Goal: Task Accomplishment & Management: Complete application form

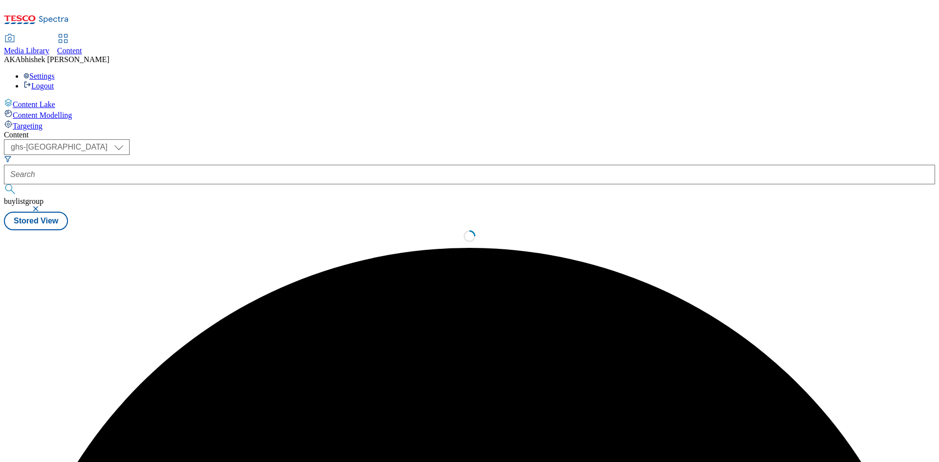
select select "ghs-[GEOGRAPHIC_DATA]"
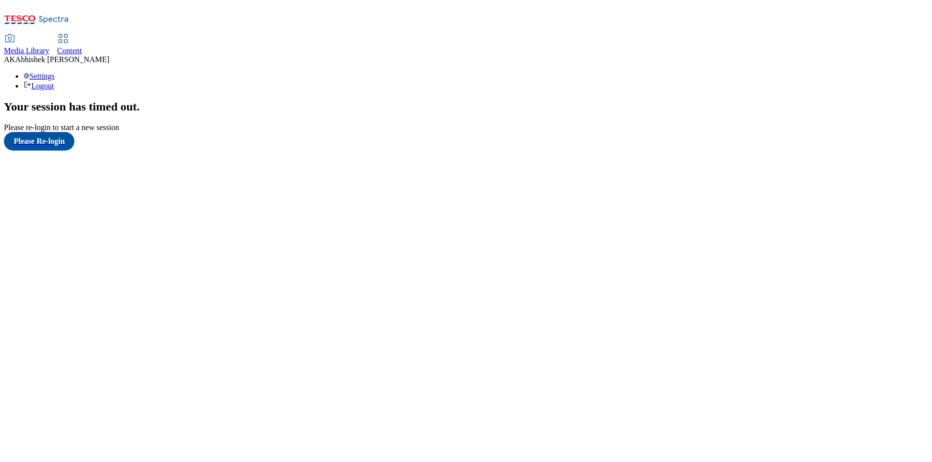
click at [56, 132] on div "Your session has timed out . Please re-login to start a new session" at bounding box center [466, 116] width 924 height 32
click at [56, 151] on button "Please Re-login" at bounding box center [39, 141] width 70 height 19
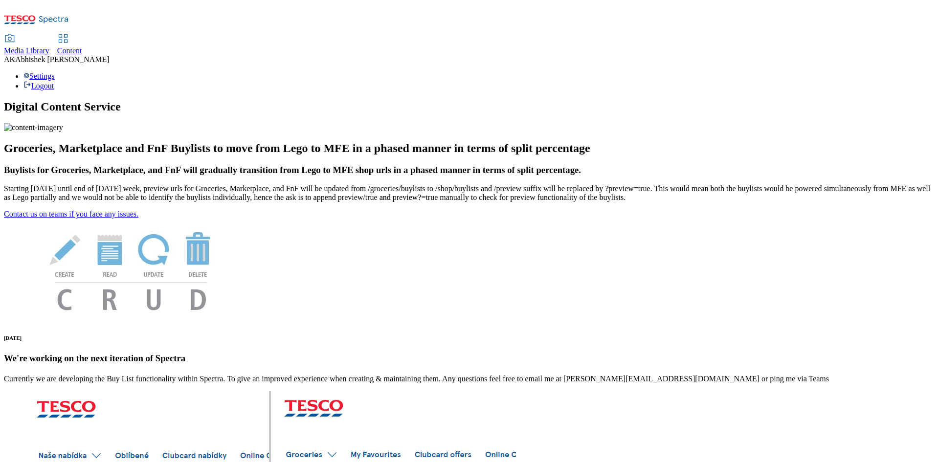
click at [82, 46] on span "Content" at bounding box center [69, 50] width 25 height 8
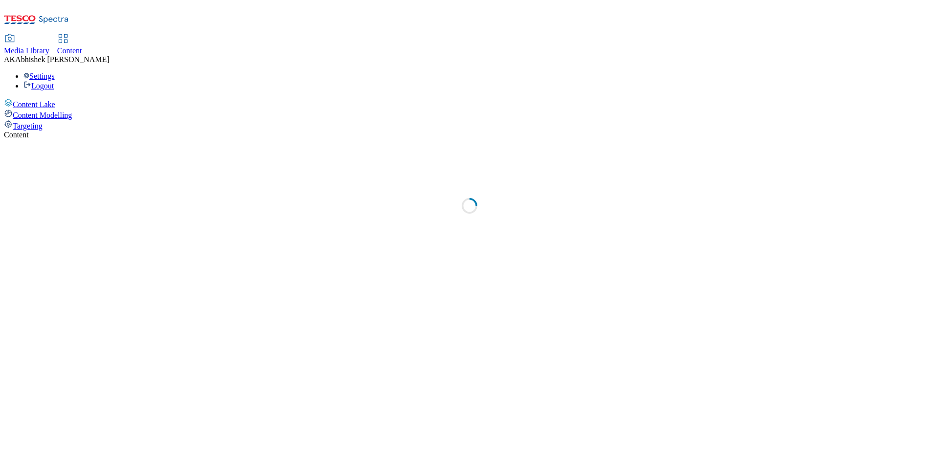
select select "ghs-[GEOGRAPHIC_DATA]"
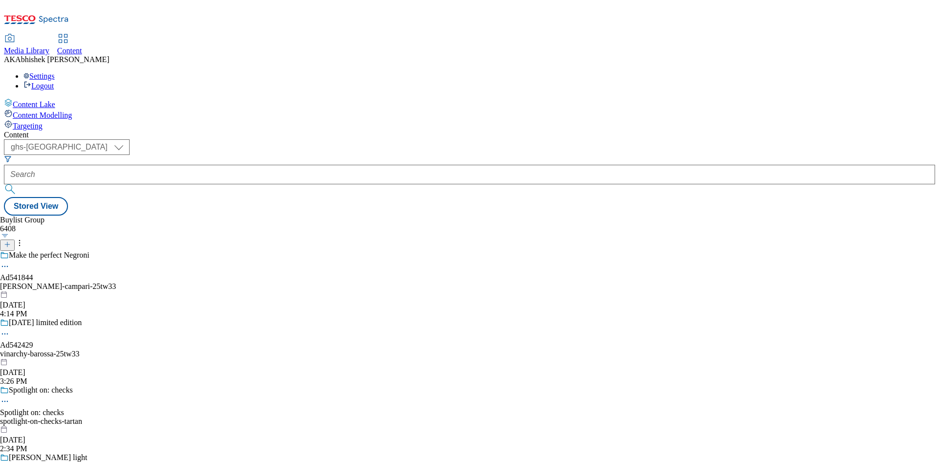
click at [7, 242] on line at bounding box center [7, 244] width 0 height 5
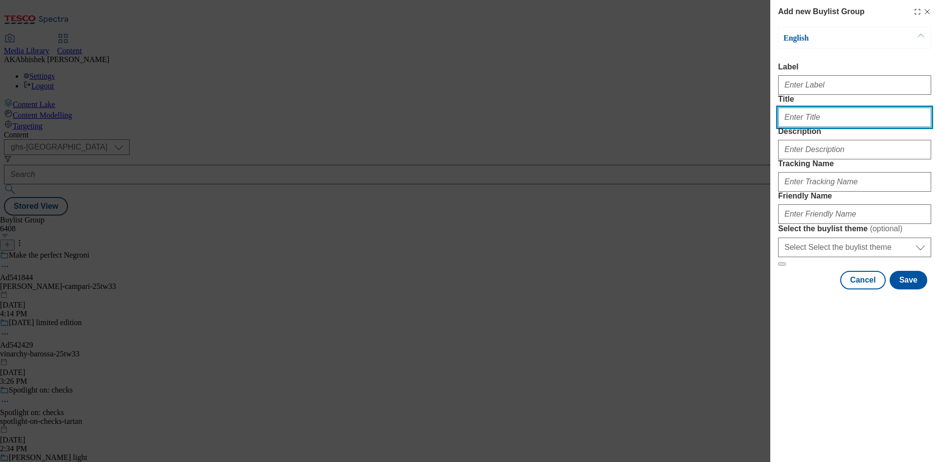
click at [815, 127] on input "Title" at bounding box center [854, 118] width 153 height 20
paste input "541222"
type input "Ad541222"
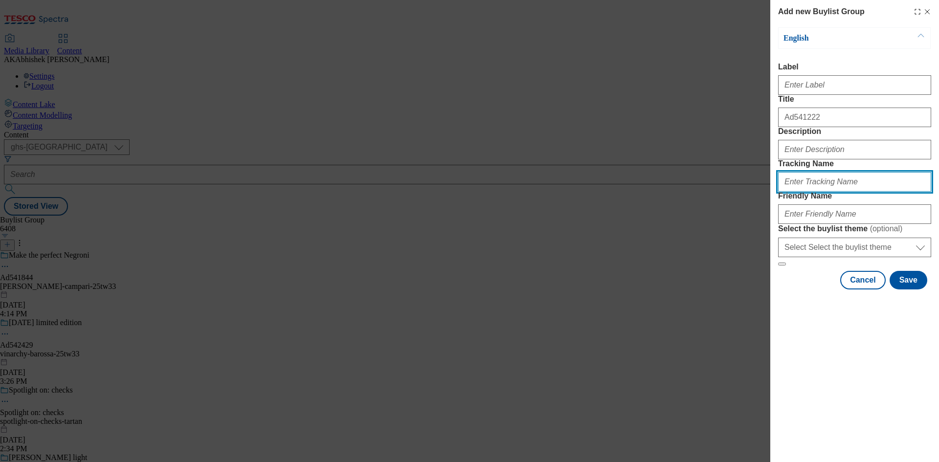
click at [827, 192] on input "Tracking Name" at bounding box center [854, 182] width 153 height 20
paste input "541222"
type input "DH_AD541222"
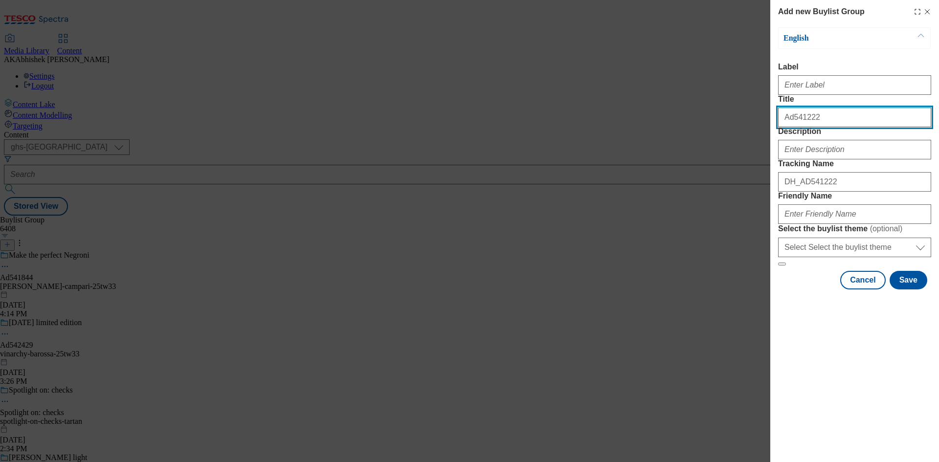
drag, startPoint x: 827, startPoint y: 135, endPoint x: 647, endPoint y: 129, distance: 180.1
click at [650, 129] on div "Add new Buylist Group English Label Title Ad541222 Description Tracking Name DH…" at bounding box center [469, 231] width 939 height 462
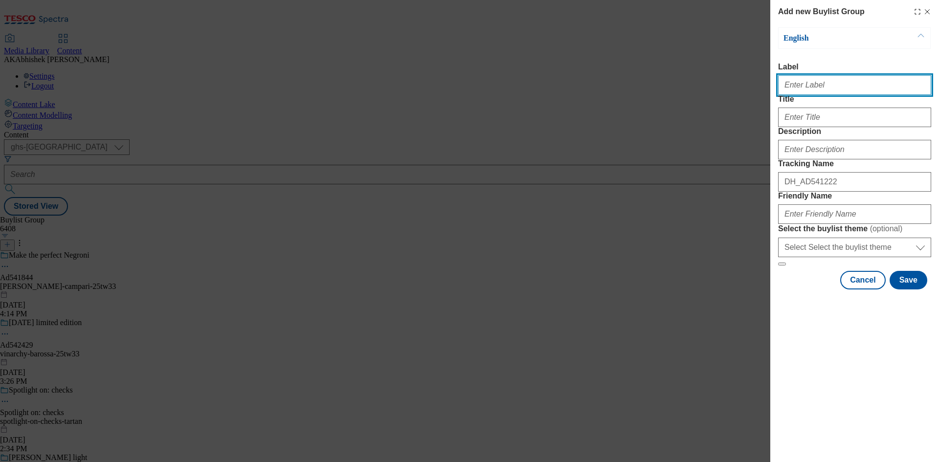
click at [827, 90] on input "Label" at bounding box center [854, 85] width 153 height 20
paste input "Ad541222"
type input "Ad541222"
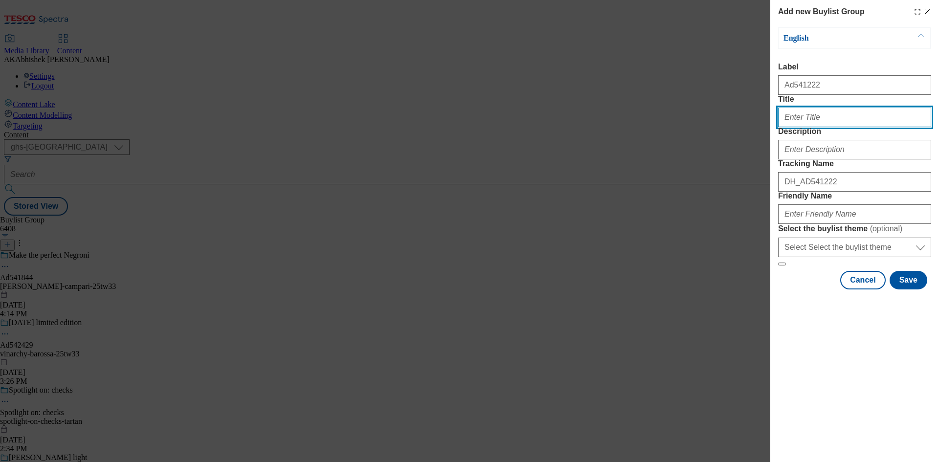
click at [819, 127] on input "Title" at bounding box center [854, 118] width 153 height 20
type input "moments of pride"
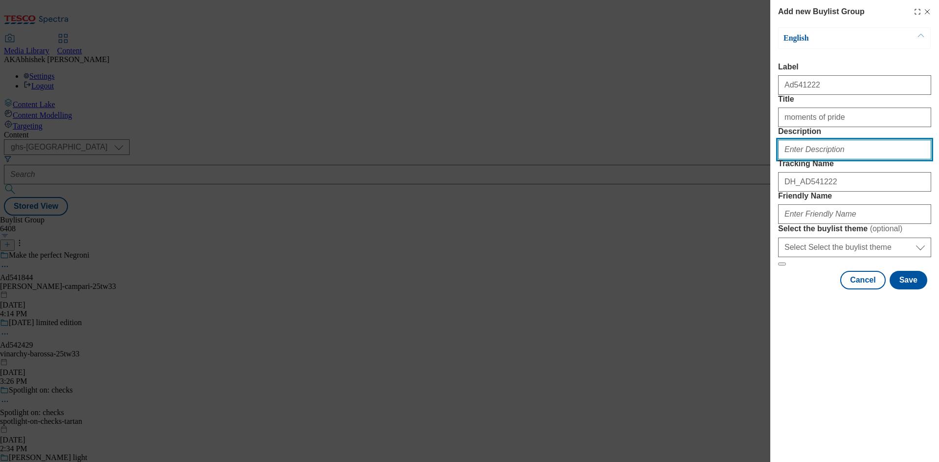
click at [844, 159] on input "Description" at bounding box center [854, 150] width 153 height 20
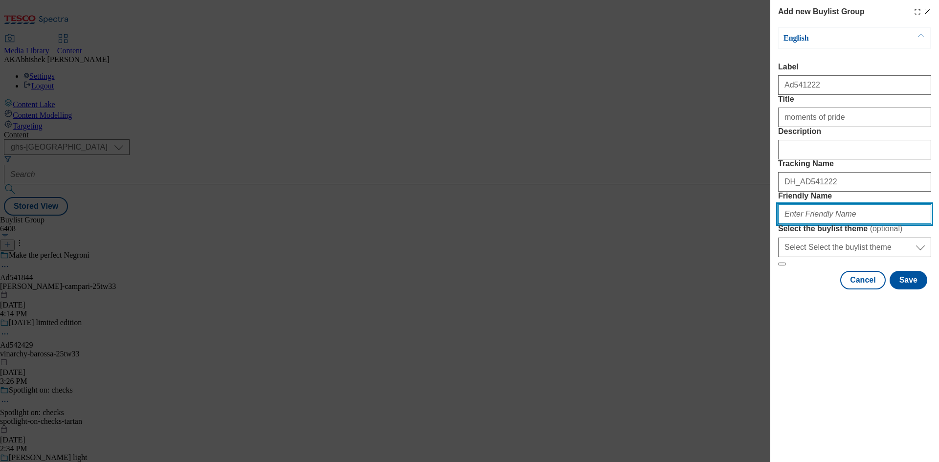
click at [831, 224] on input "Friendly Name" at bounding box center [854, 214] width 153 height 20
paste input "Asahi"
drag, startPoint x: 801, startPoint y: 282, endPoint x: 844, endPoint y: 283, distance: 42.6
click at [844, 224] on input "asahi-lond" at bounding box center [854, 214] width 153 height 20
paste input "London_Pride"
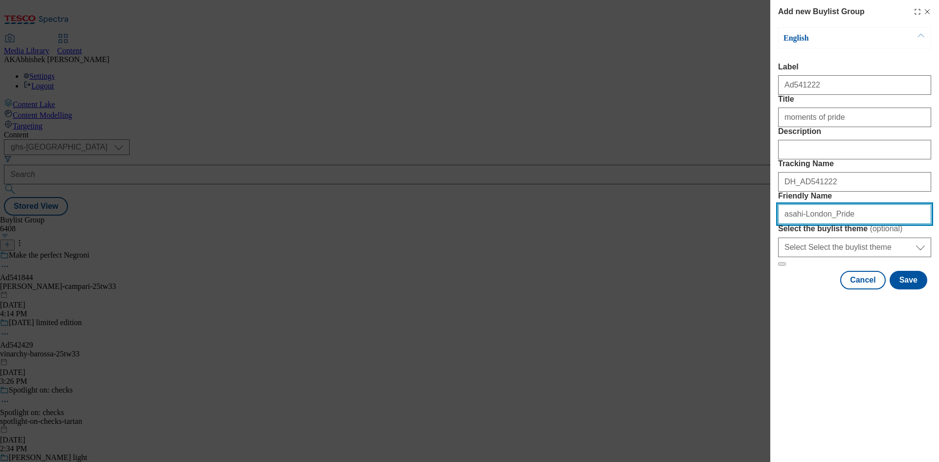
drag, startPoint x: 803, startPoint y: 283, endPoint x: 855, endPoint y: 308, distance: 57.3
click at [803, 224] on input "asahi-London_Pride" at bounding box center [854, 214] width 153 height 20
type input "asahi-[GEOGRAPHIC_DATA]-pride-25tw33"
drag, startPoint x: 881, startPoint y: 278, endPoint x: 615, endPoint y: 272, distance: 265.6
click at [629, 270] on div "Add new Buylist Group English Label Ad541222 Title moments of pride Description…" at bounding box center [469, 231] width 939 height 462
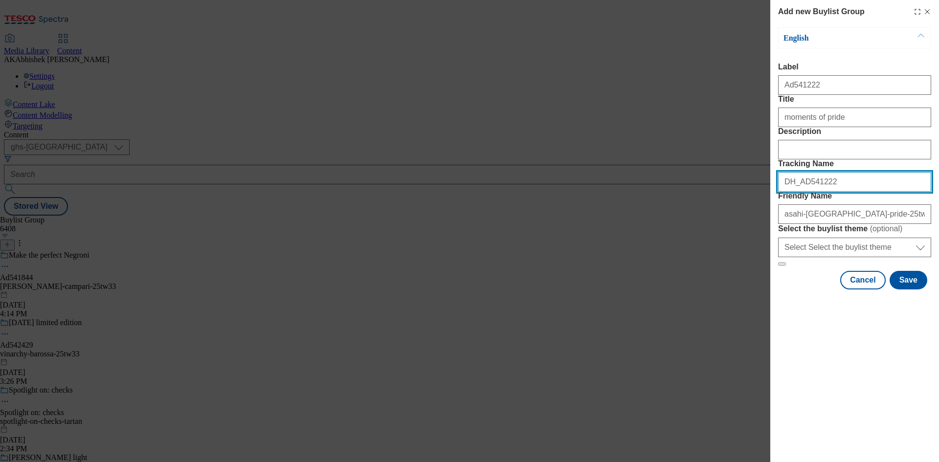
drag, startPoint x: 845, startPoint y: 235, endPoint x: 700, endPoint y: 231, distance: 144.3
click at [700, 231] on div "Add new Buylist Group English Label Ad541222 Title moments of pride Description…" at bounding box center [469, 231] width 939 height 462
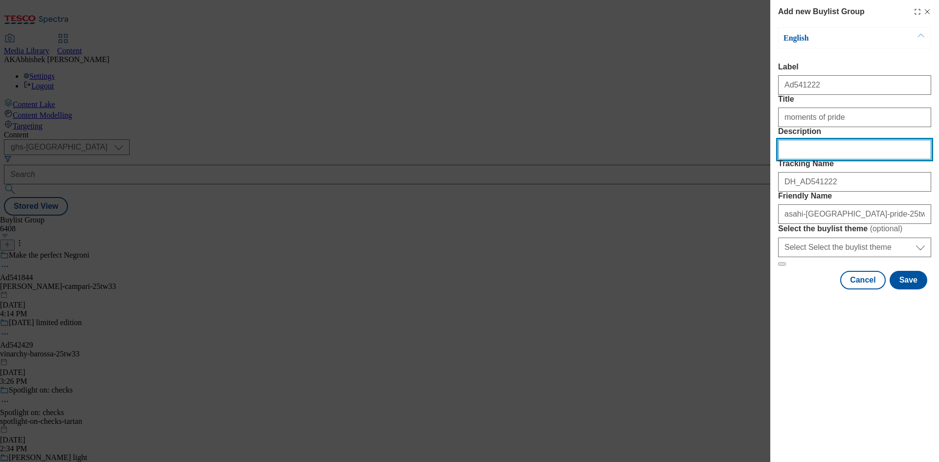
drag, startPoint x: 800, startPoint y: 184, endPoint x: 823, endPoint y: 193, distance: 24.0
click at [800, 159] on input "Description" at bounding box center [854, 150] width 153 height 20
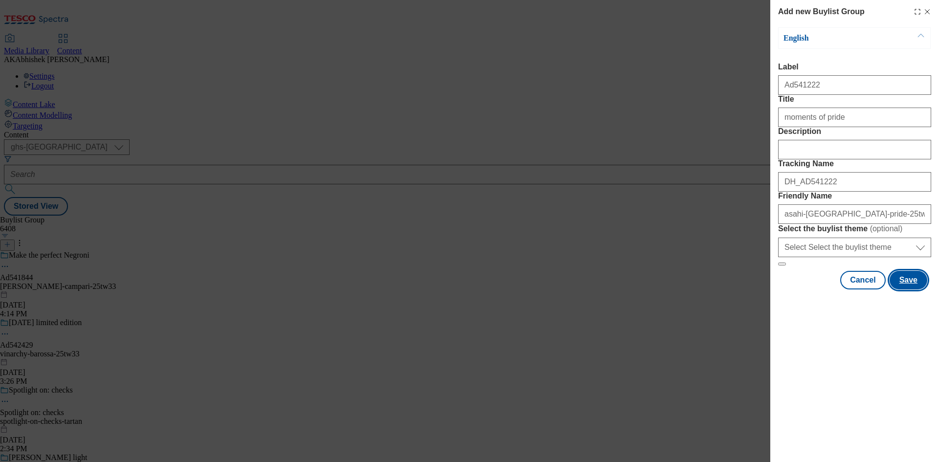
click at [921, 289] on button "Save" at bounding box center [909, 280] width 38 height 19
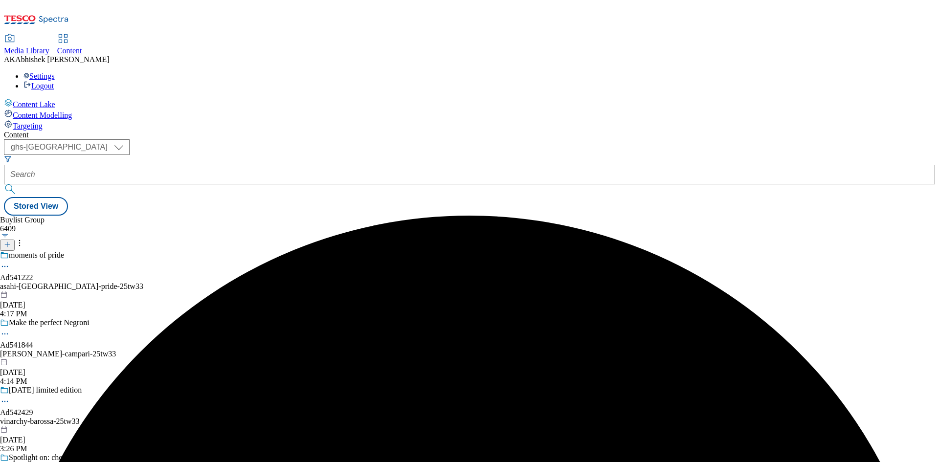
click at [144, 282] on div "asahi-[GEOGRAPHIC_DATA]-pride-25tw33" at bounding box center [72, 286] width 144 height 9
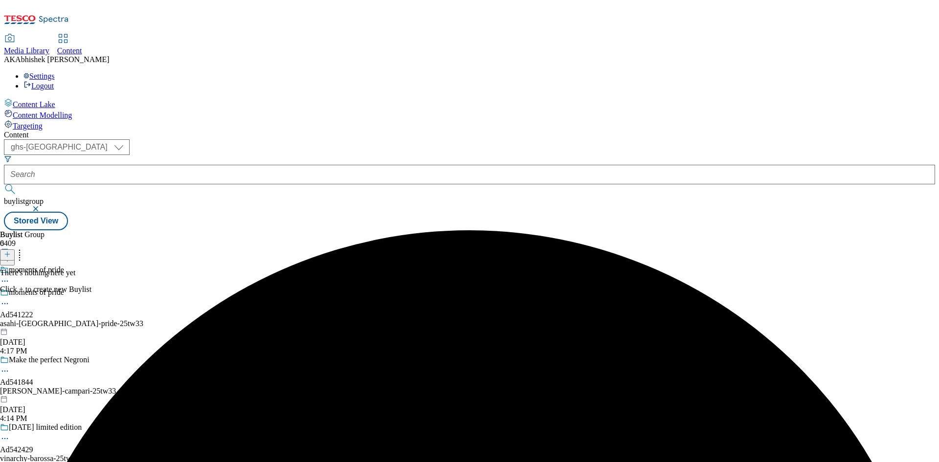
click at [11, 251] on icon at bounding box center [7, 254] width 7 height 7
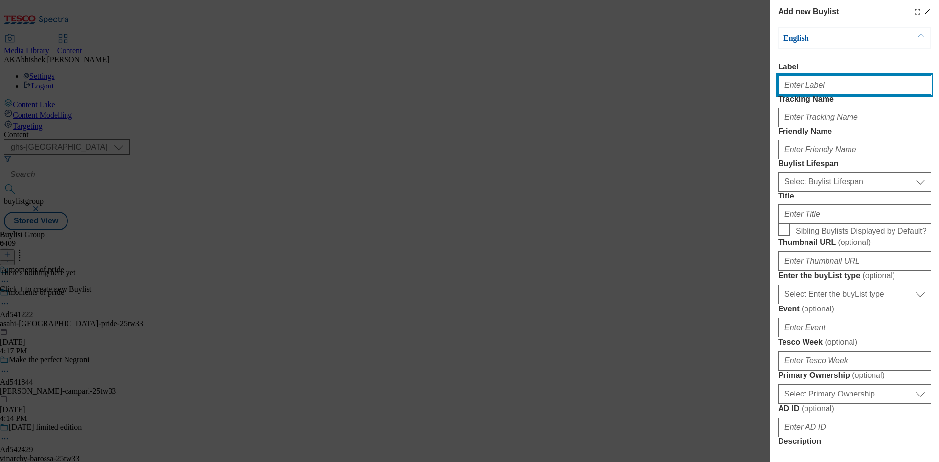
click at [806, 89] on input "Label" at bounding box center [854, 85] width 153 height 20
click at [815, 126] on div "Modal" at bounding box center [854, 115] width 153 height 23
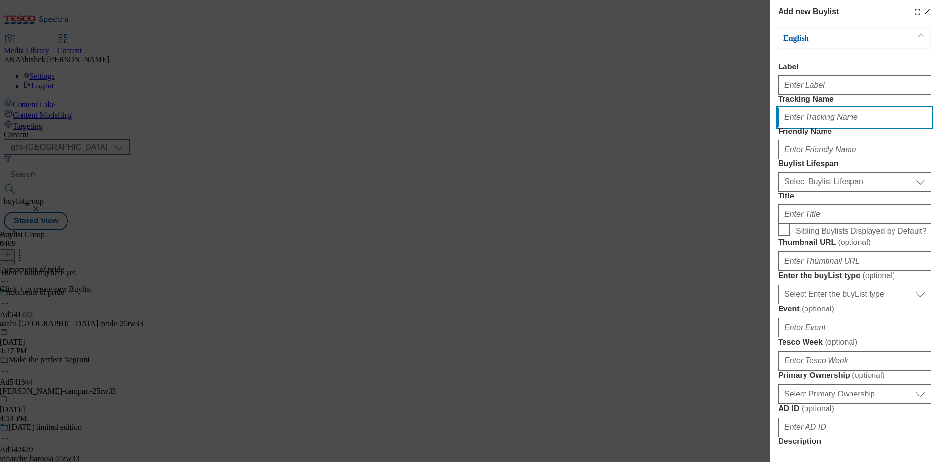
click at [819, 127] on input "Tracking Name" at bounding box center [854, 118] width 153 height 20
paste input "DH_AD541222"
click at [801, 127] on input "DH_AD541222" at bounding box center [854, 118] width 153 height 20
type input "DH_AD541222"
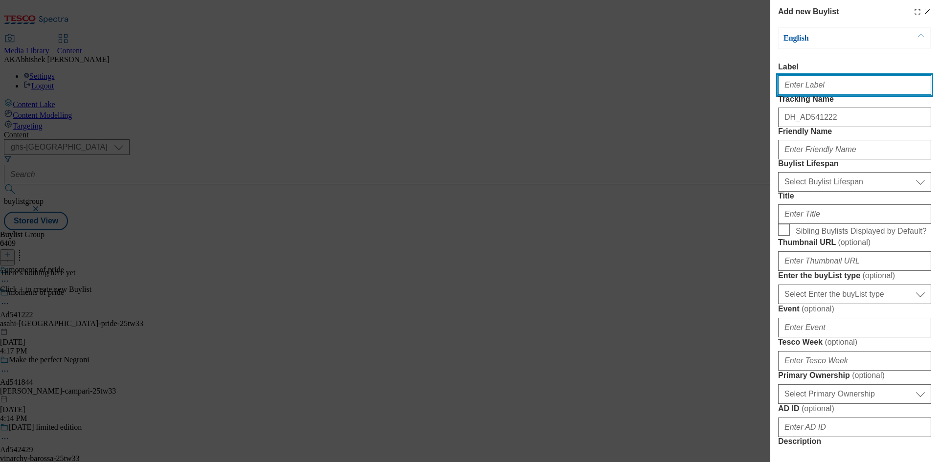
click at [802, 89] on input "Label" at bounding box center [854, 85] width 153 height 20
paste input "541222"
type input "Ad541222"
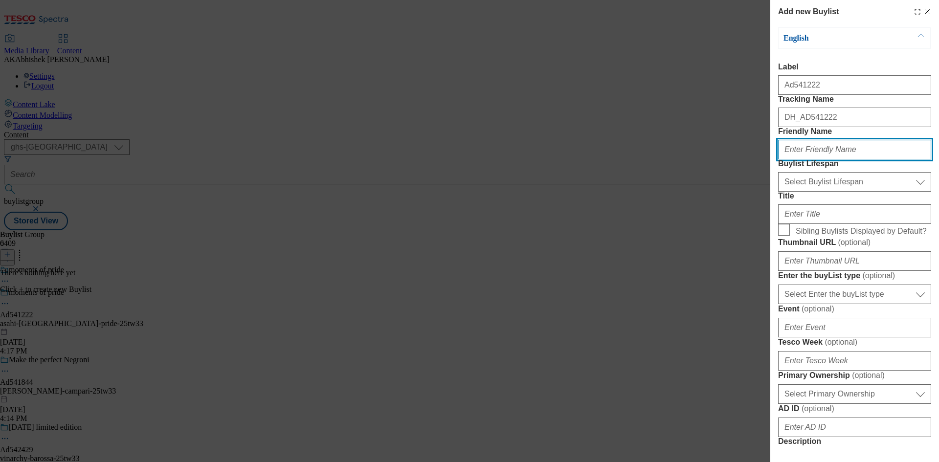
click at [808, 159] on input "Friendly Name" at bounding box center [854, 150] width 153 height 20
paste input "asahi"
type input "asahi"
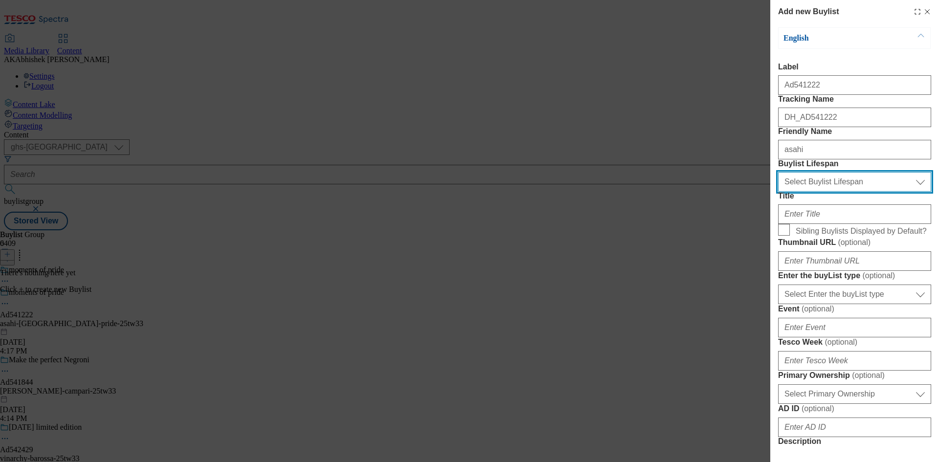
click at [834, 192] on select "Select Buylist Lifespan evergreen seasonal tactical" at bounding box center [854, 182] width 153 height 20
select select "tactical"
click at [778, 192] on select "Select Buylist Lifespan evergreen seasonal tactical" at bounding box center [854, 182] width 153 height 20
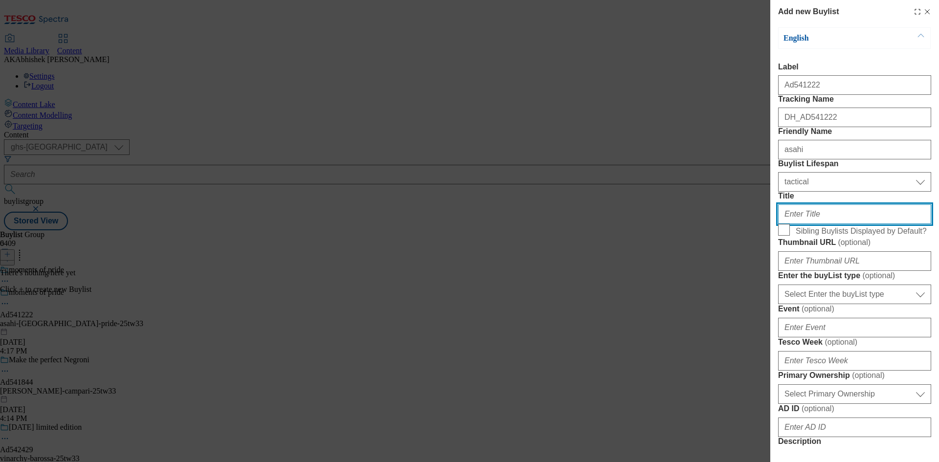
click at [833, 224] on input "Title" at bounding box center [854, 214] width 153 height 20
paste input "50p from every London Pride purchase goes to the brave mind charity"
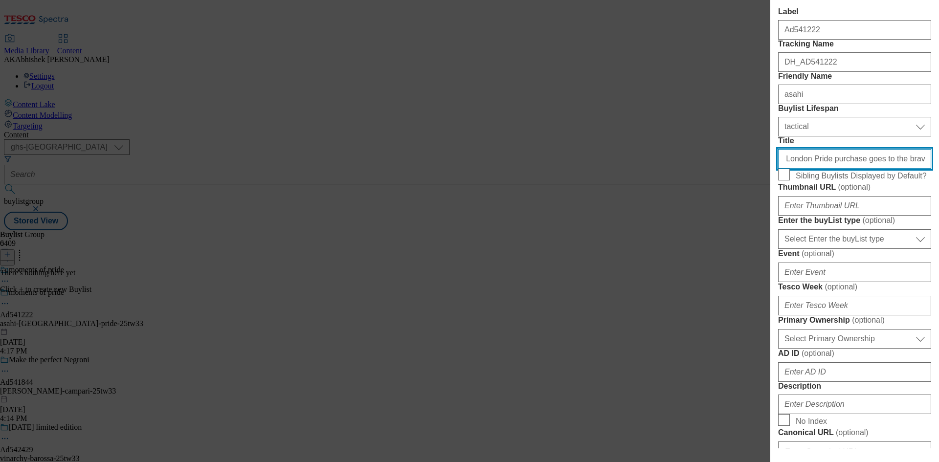
scroll to position [98, 0]
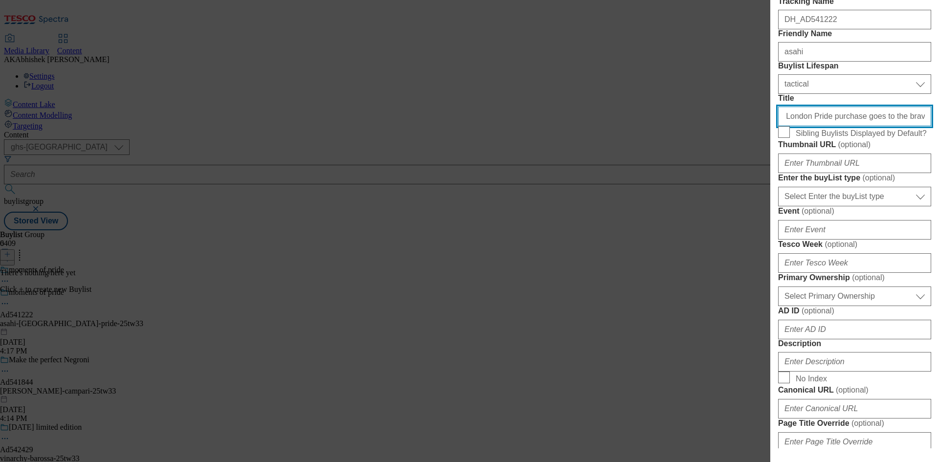
type input "50p from every London Pride purchase goes to the brave mind charity"
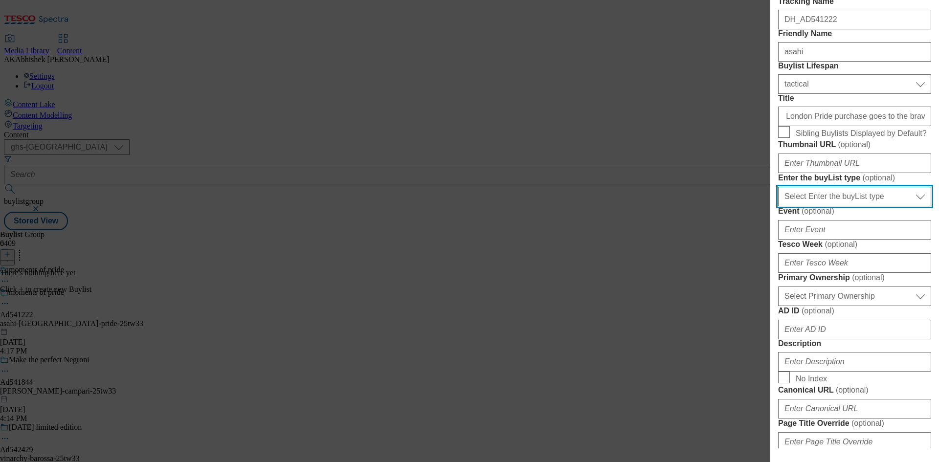
click at [874, 206] on select "Select Enter the buyList type event supplier funded long term >4 weeks supplier…" at bounding box center [854, 197] width 153 height 20
select select "supplier funded short term 1-3 weeks"
click at [778, 206] on select "Select Enter the buyList type event supplier funded long term >4 weeks supplier…" at bounding box center [854, 197] width 153 height 20
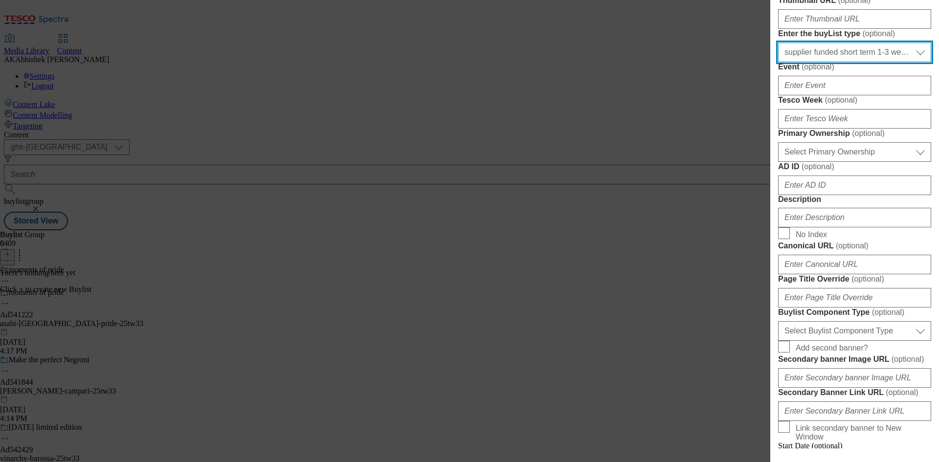
scroll to position [245, 0]
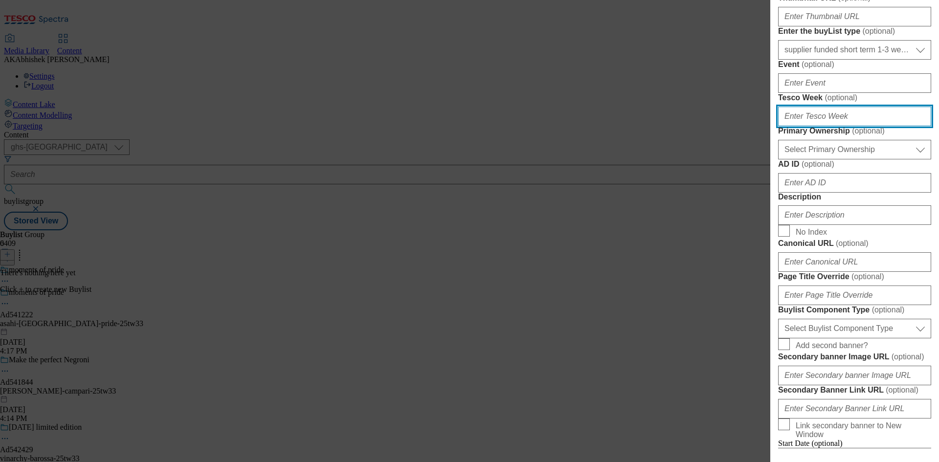
click at [838, 126] on input "Tesco Week ( optional )" at bounding box center [854, 117] width 153 height 20
type input "33"
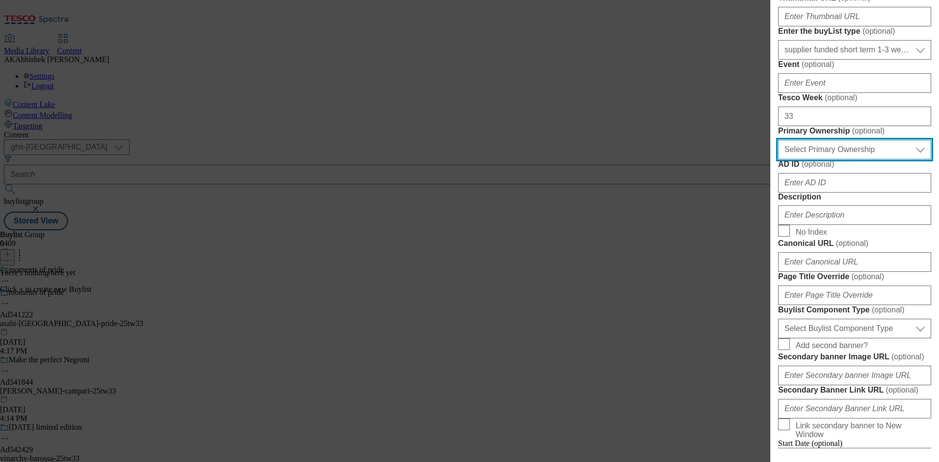
click at [858, 159] on select "Select Primary Ownership [PERSON_NAME]" at bounding box center [854, 150] width 153 height 20
select select "dunnhumby"
click at [778, 159] on select "Select Primary Ownership [PERSON_NAME]" at bounding box center [854, 150] width 153 height 20
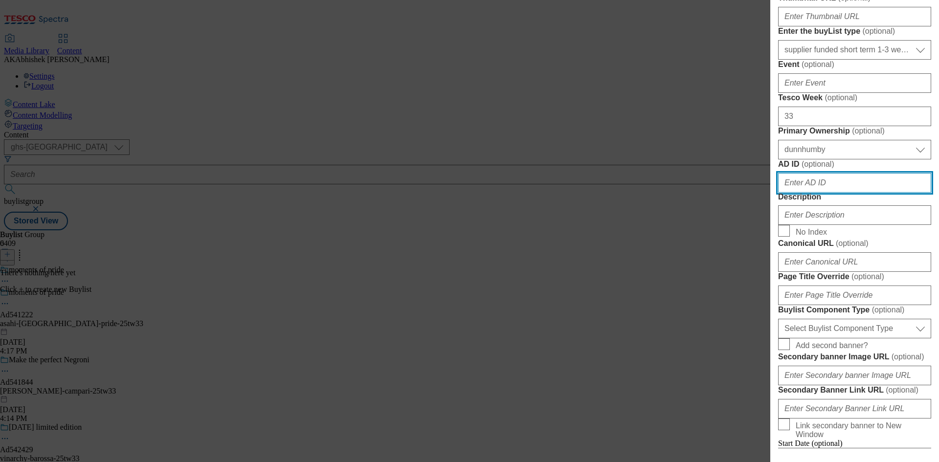
click at [835, 193] on input "AD ID ( optional )" at bounding box center [854, 183] width 153 height 20
paste input "541222"
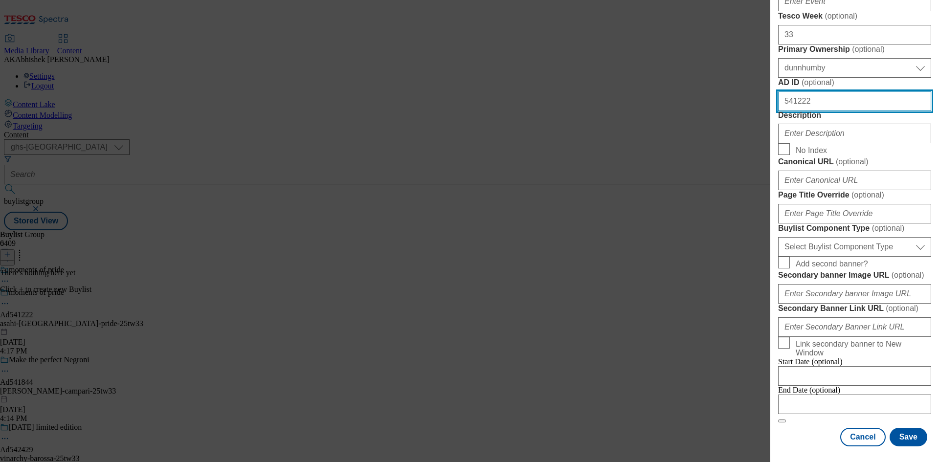
scroll to position [440, 0]
type input "541222"
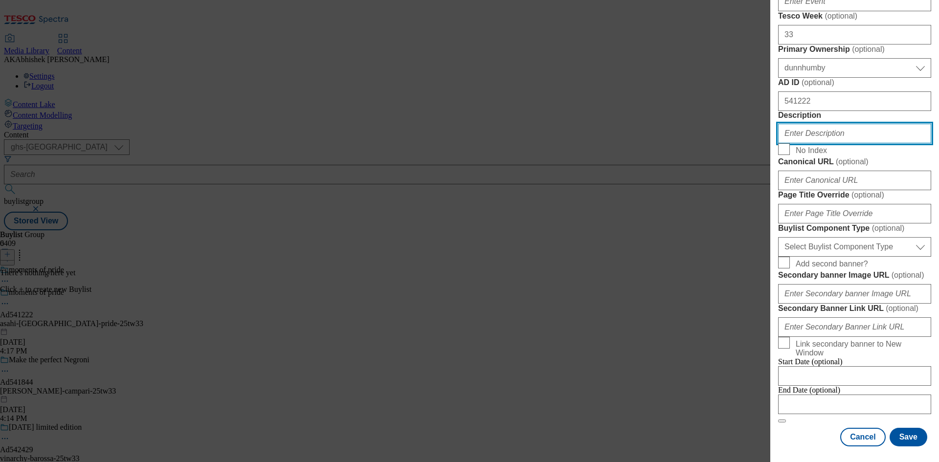
click at [820, 143] on input "Description" at bounding box center [854, 134] width 153 height 20
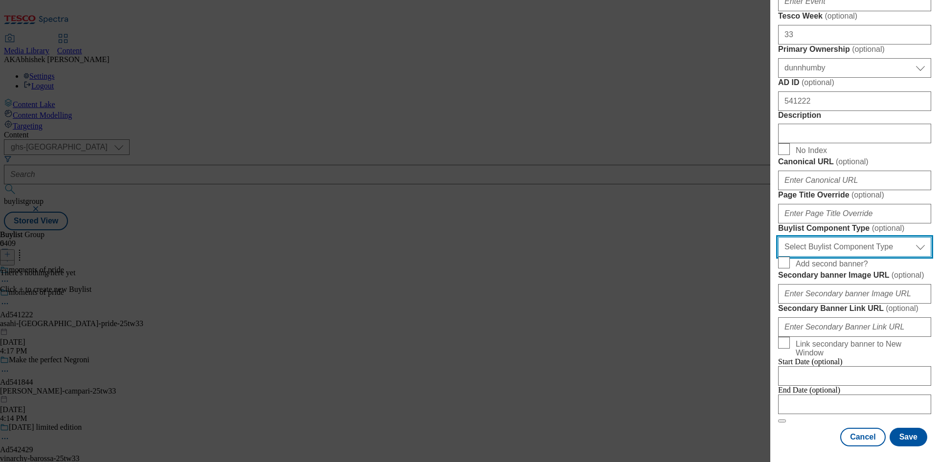
drag, startPoint x: 821, startPoint y: 242, endPoint x: 827, endPoint y: 242, distance: 6.4
click at [822, 242] on select "Select Buylist Component Type Banner Competition Header Meal" at bounding box center [854, 247] width 153 height 20
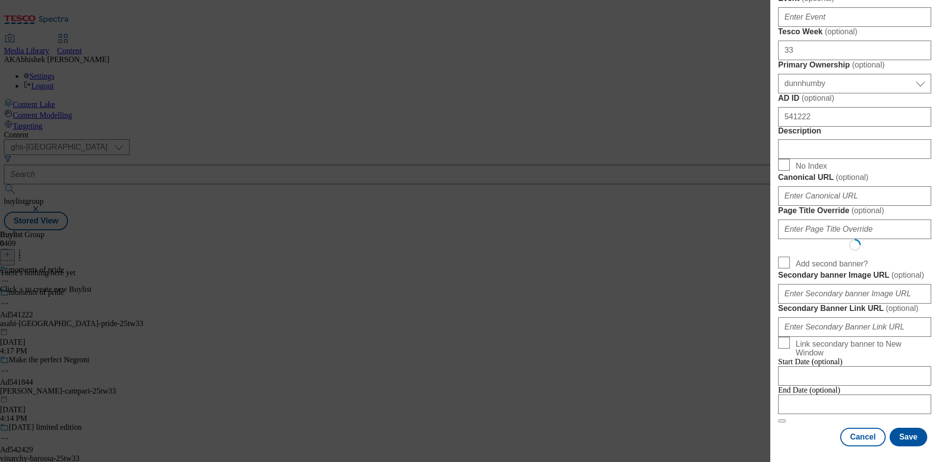
select select "Banner"
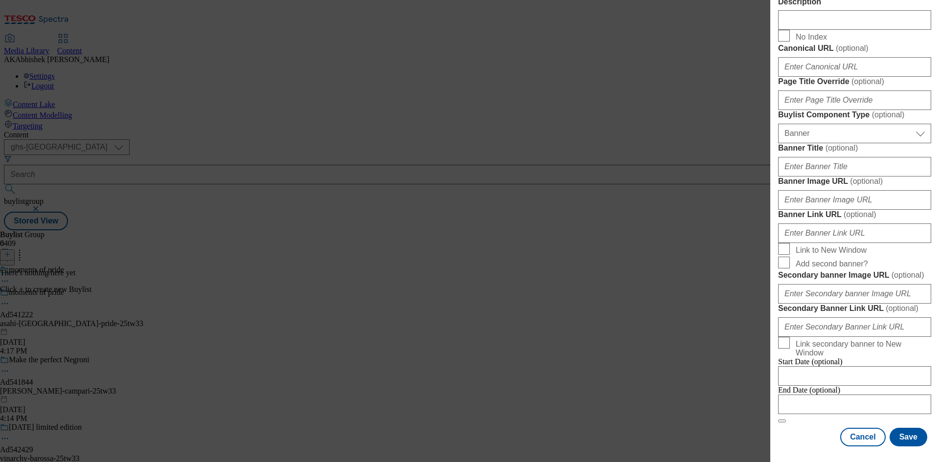
scroll to position [857, 0]
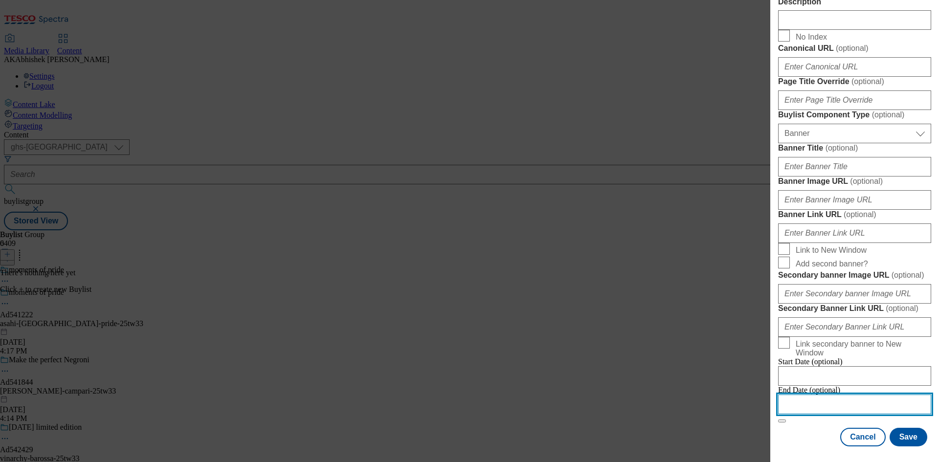
click at [859, 395] on input "Modal" at bounding box center [854, 405] width 153 height 20
select select "2025"
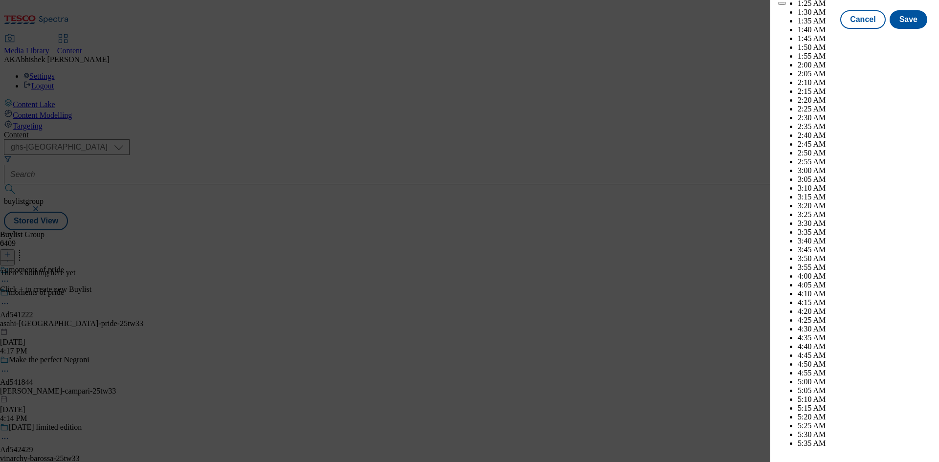
scroll to position [3521, 0]
select select "December"
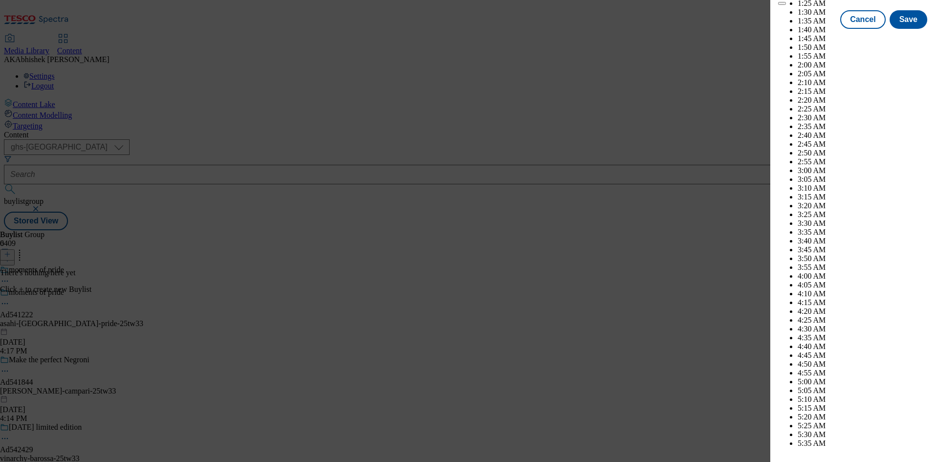
select select "2026"
select select "January"
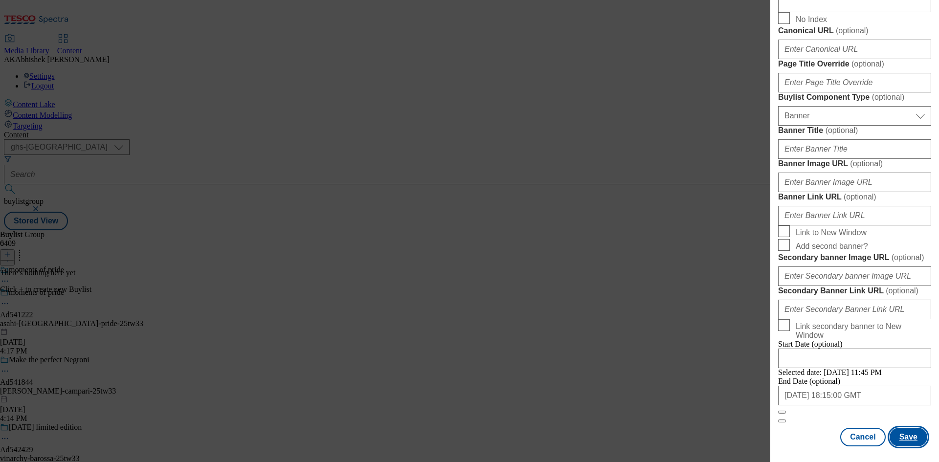
click at [908, 445] on button "Save" at bounding box center [909, 437] width 38 height 19
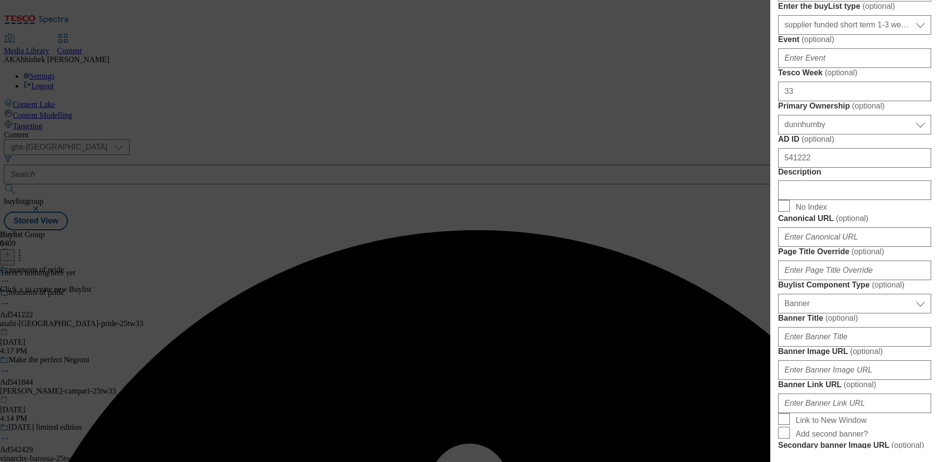
scroll to position [136, 0]
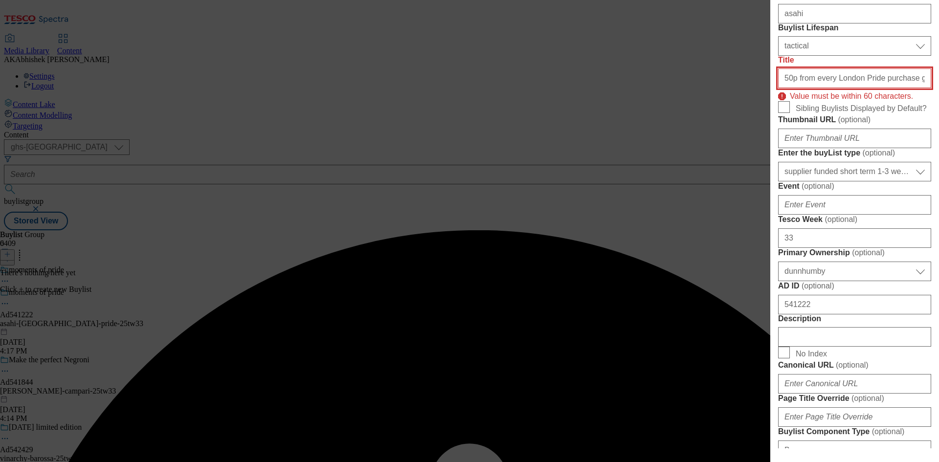
click at [818, 88] on input "50p from every London Pride purchase goes to the brave mind charity" at bounding box center [854, 78] width 153 height 20
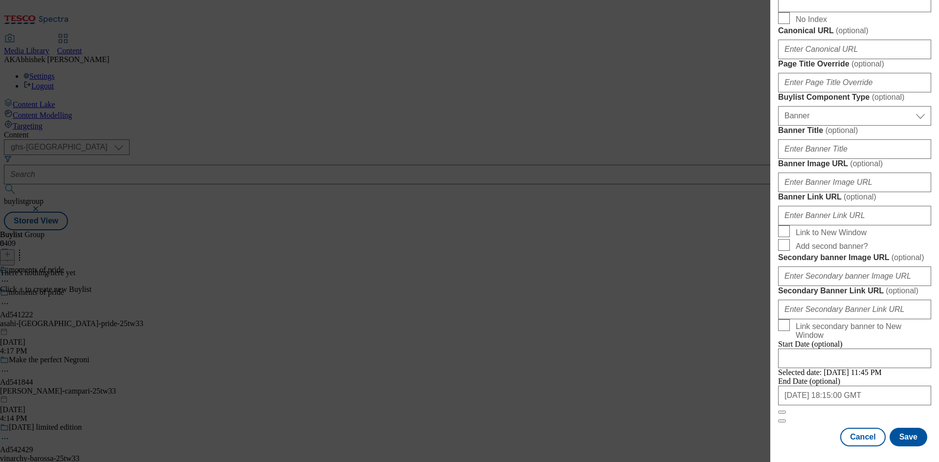
scroll to position [857, 0]
type input "50p from every London Pride purchase goes to the brave mind"
click at [903, 434] on button "Save" at bounding box center [909, 437] width 38 height 19
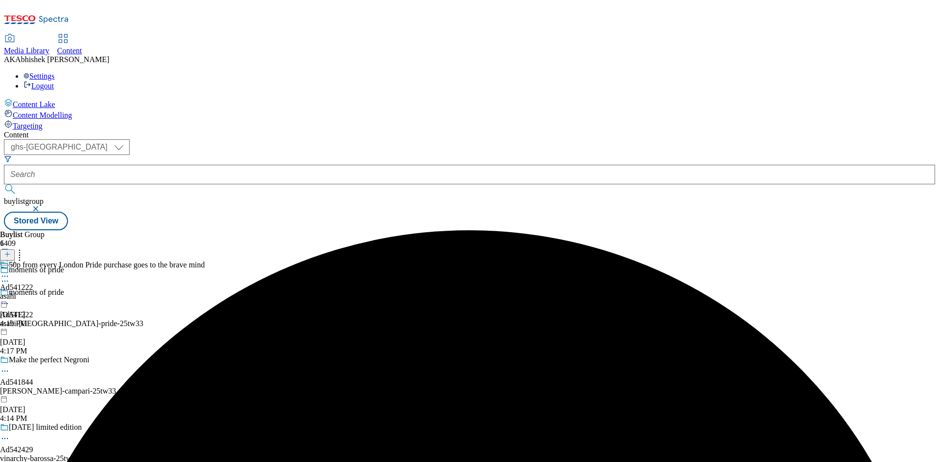
click at [205, 292] on div "asahi" at bounding box center [102, 296] width 205 height 9
click at [11, 251] on icon at bounding box center [7, 254] width 7 height 7
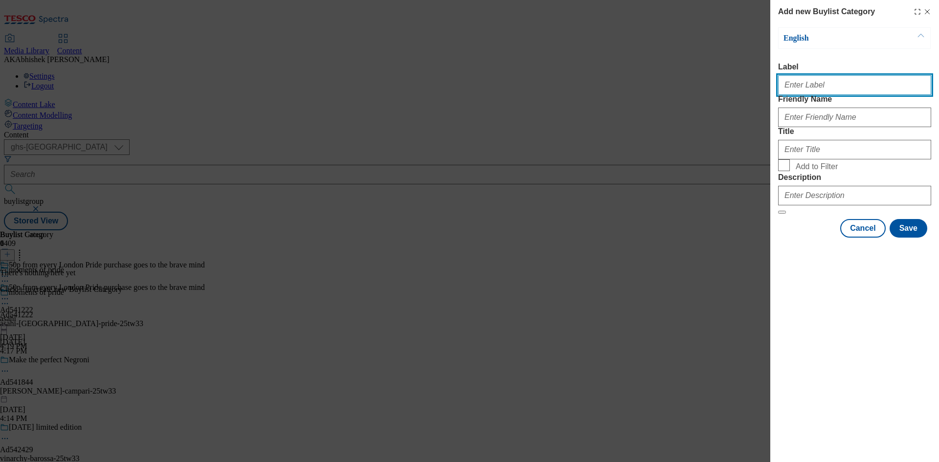
click at [805, 88] on input "Label" at bounding box center [854, 85] width 153 height 20
paste input "541222"
type input "Ad541222"
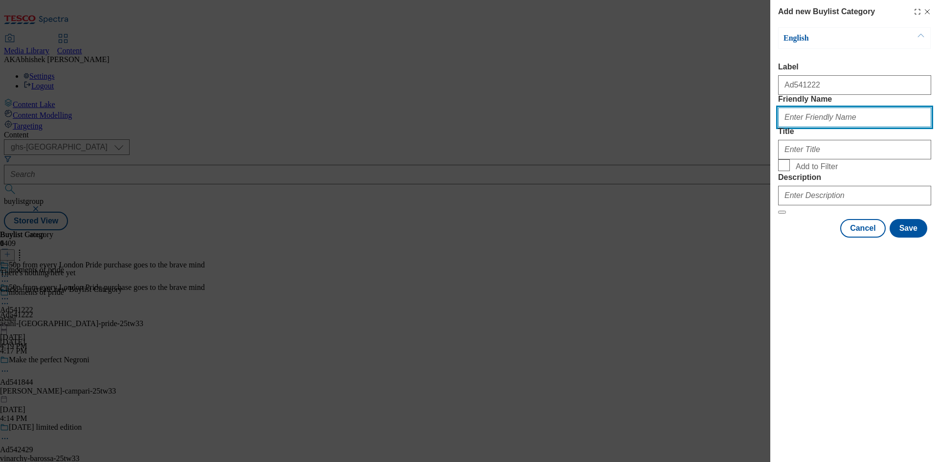
paste input "asahi-[GEOGRAPHIC_DATA]-pride"
type input "asahi-[GEOGRAPHIC_DATA]-pride"
click at [823, 159] on div "Modal" at bounding box center [854, 147] width 153 height 23
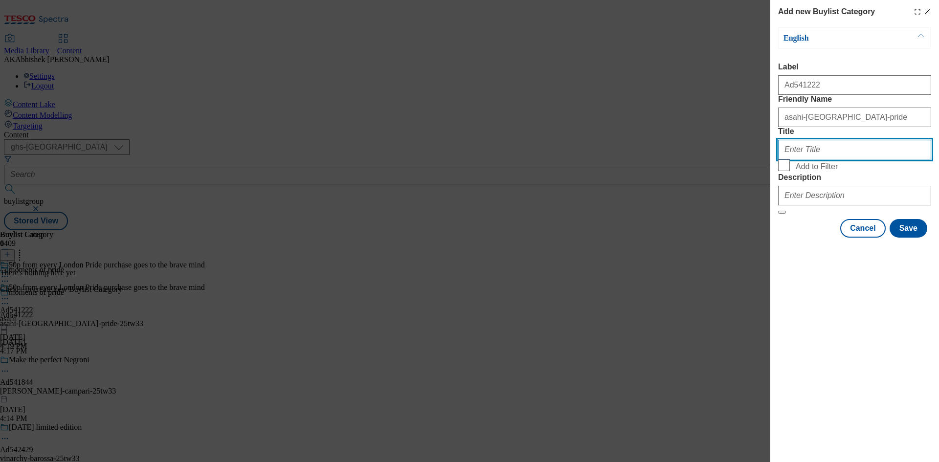
click at [809, 159] on input "Title" at bounding box center [854, 150] width 153 height 20
paste input "Asahi UK Ltd"
type input "Asahi UK Ltd"
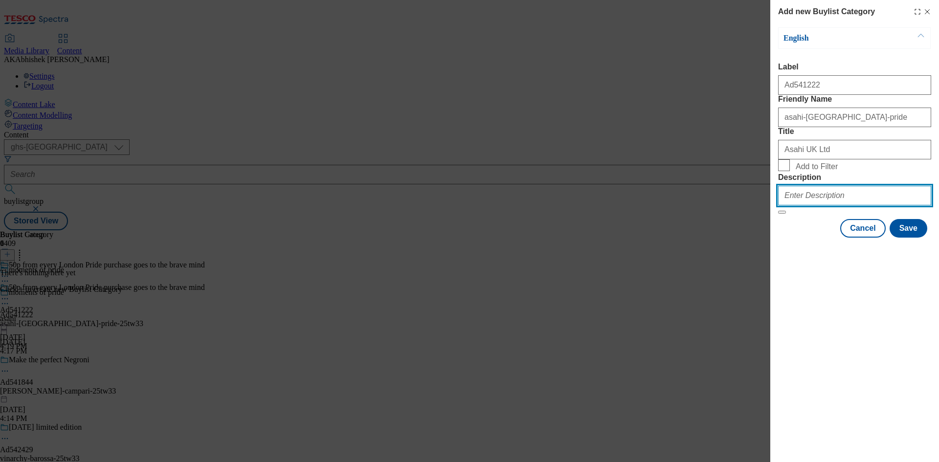
drag, startPoint x: 833, startPoint y: 263, endPoint x: 889, endPoint y: 271, distance: 56.4
click at [833, 205] on input "Description" at bounding box center [854, 196] width 153 height 20
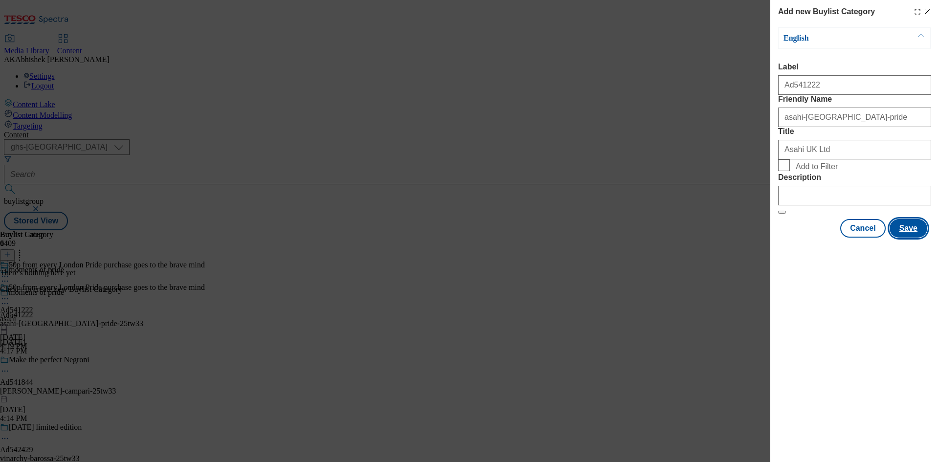
click at [903, 238] on button "Save" at bounding box center [909, 228] width 38 height 19
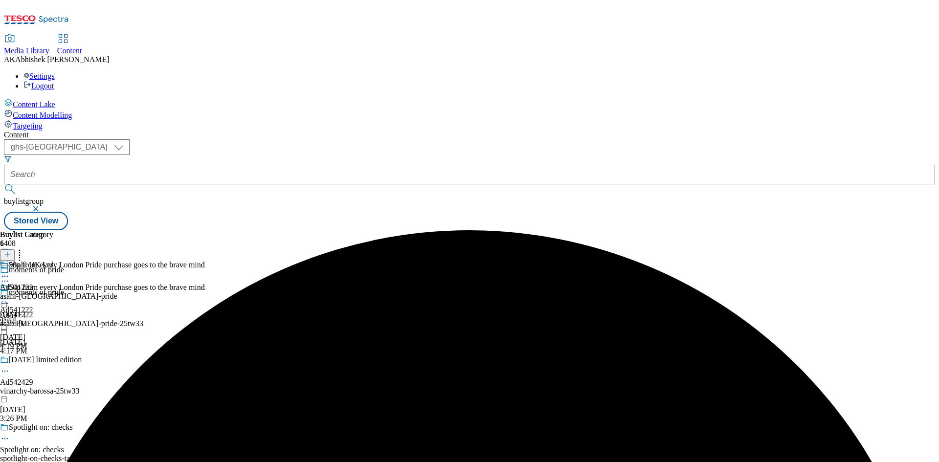
click at [117, 292] on div "asahi-[GEOGRAPHIC_DATA]-pride" at bounding box center [58, 296] width 117 height 9
click at [15, 249] on button at bounding box center [7, 254] width 15 height 11
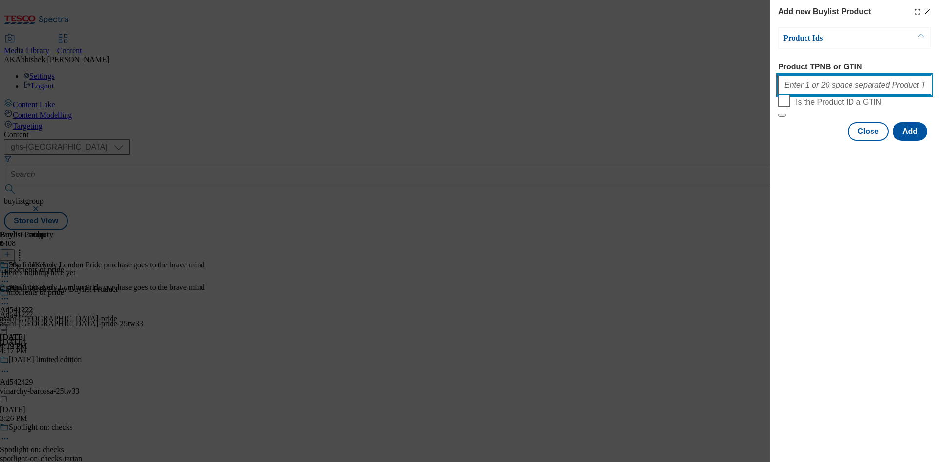
click at [810, 93] on input "Product TPNB or GTIN" at bounding box center [854, 85] width 153 height 20
paste input "51822568 52105667"
type input "51822568 52105667"
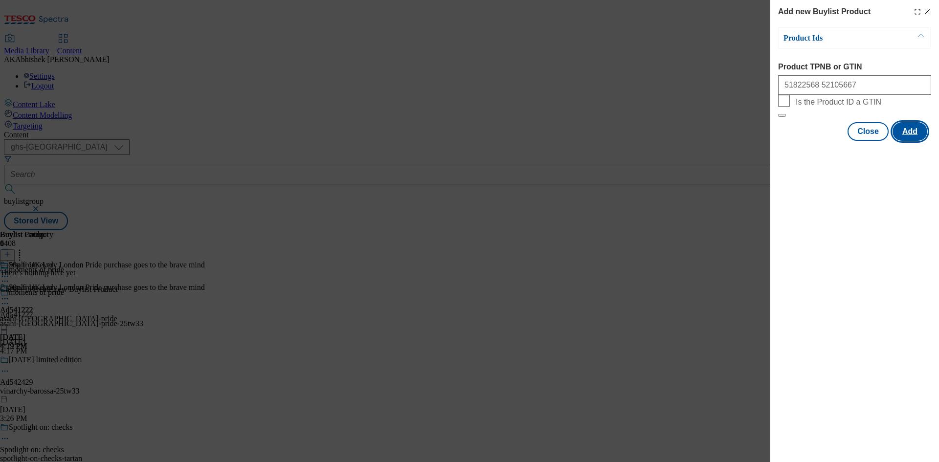
click at [904, 141] on button "Add" at bounding box center [909, 131] width 35 height 19
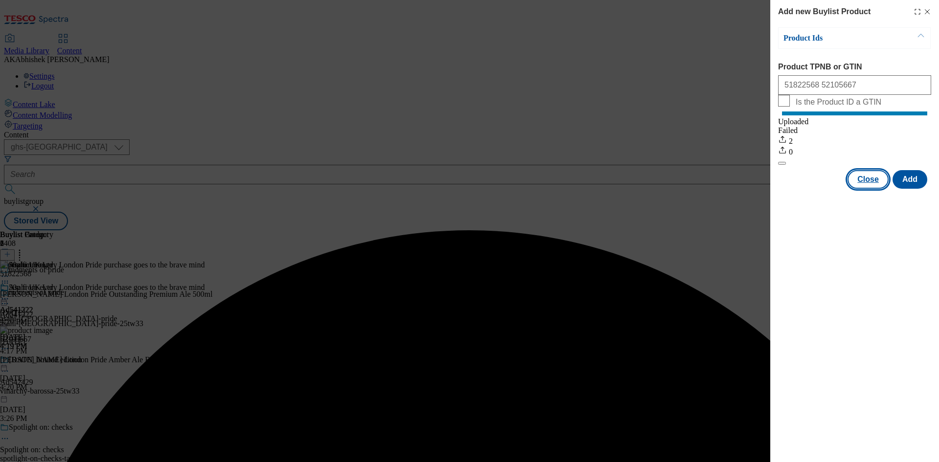
click at [871, 189] on button "Close" at bounding box center [867, 179] width 41 height 19
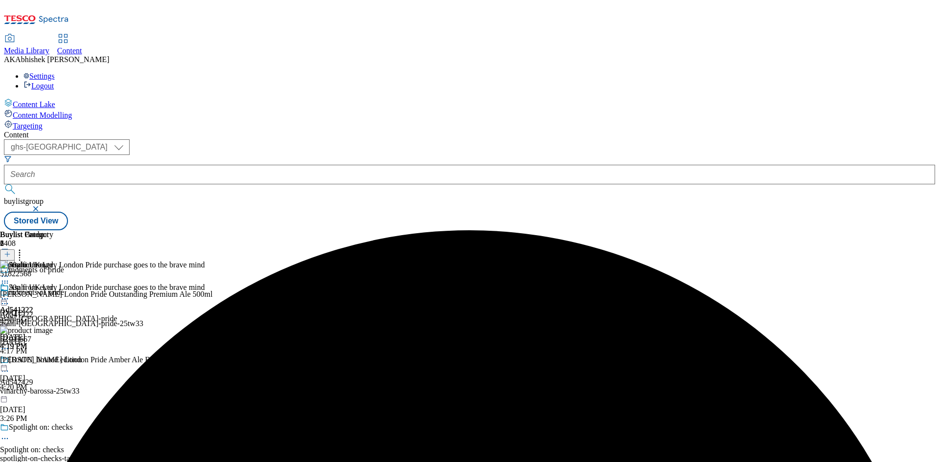
click at [10, 294] on icon at bounding box center [5, 299] width 10 height 10
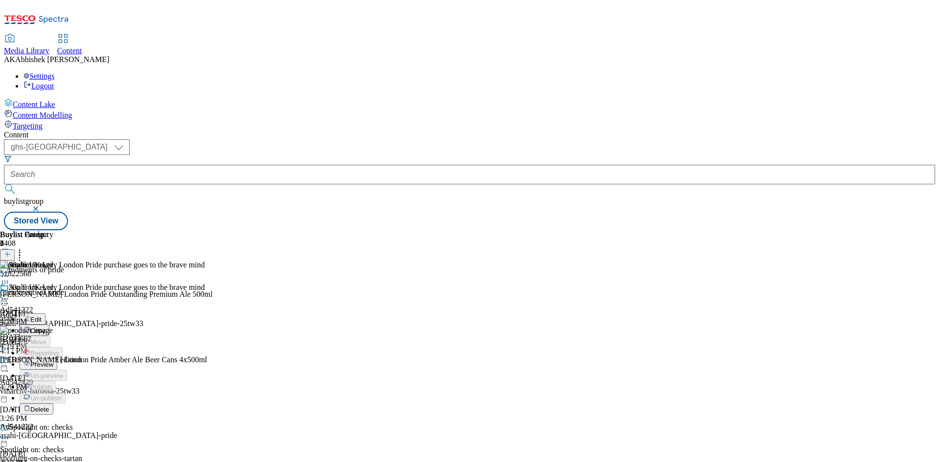
click at [53, 361] on span "Preview" at bounding box center [41, 364] width 23 height 7
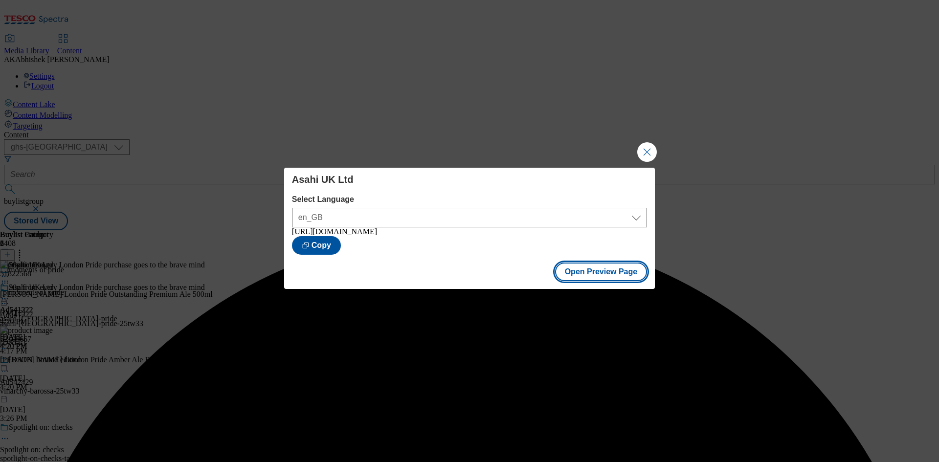
click at [603, 281] on button "Open Preview Page" at bounding box center [601, 272] width 92 height 19
click at [653, 147] on button "Close Modal" at bounding box center [647, 152] width 20 height 20
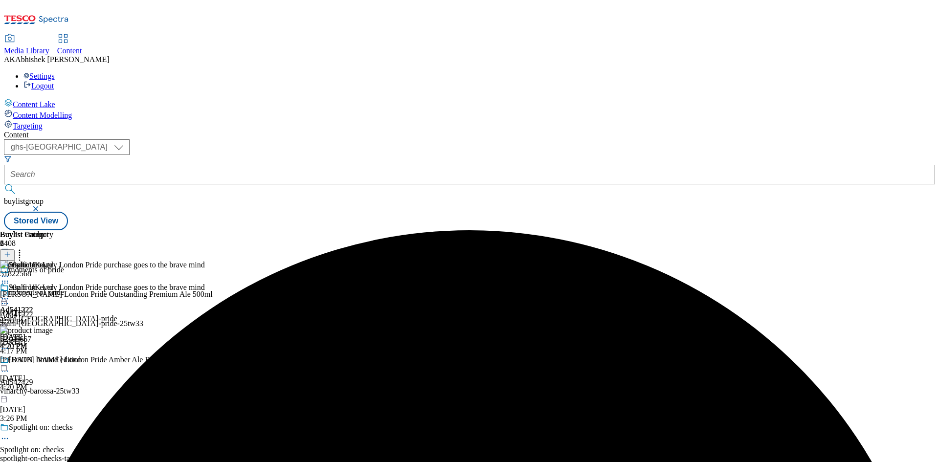
click at [10, 299] on icon at bounding box center [5, 304] width 10 height 10
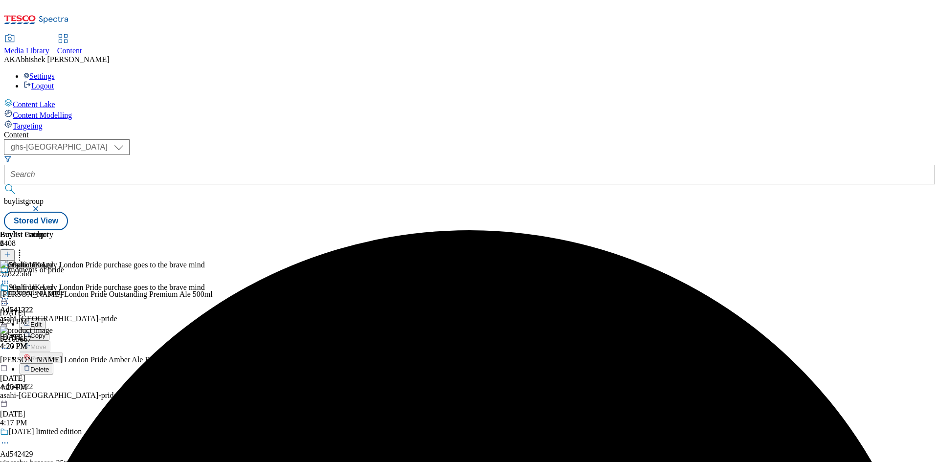
click at [42, 321] on span "Edit" at bounding box center [35, 324] width 11 height 7
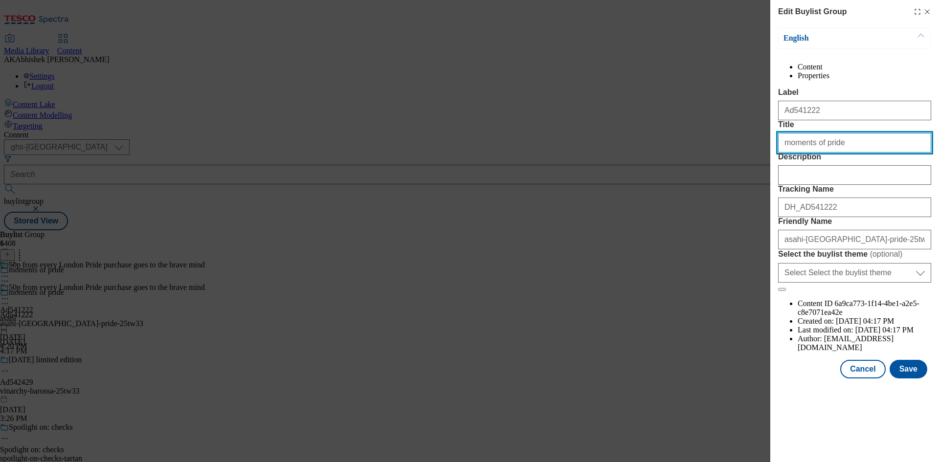
click at [785, 153] on input "moments of pride" at bounding box center [854, 143] width 153 height 20
type input "Moments of pride"
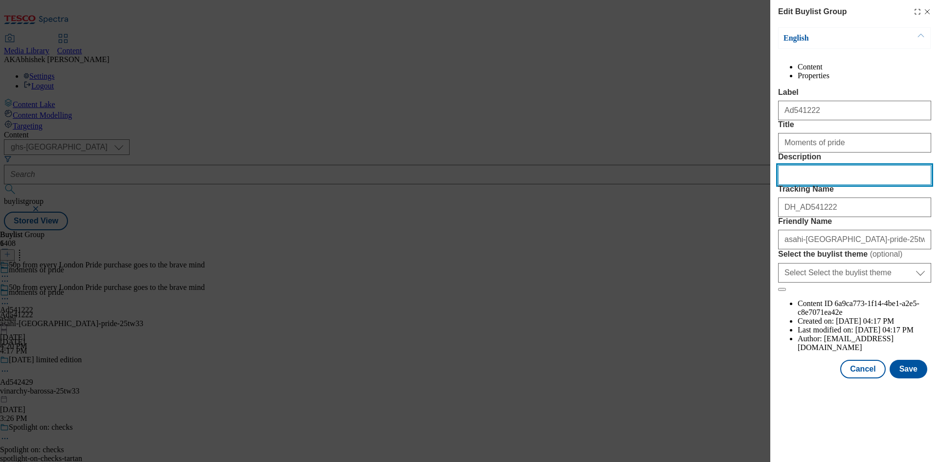
click at [815, 185] on input "Description" at bounding box center [854, 175] width 153 height 20
paste input "[PERSON_NAME] London Pride Amber Ale Bottle 500ml"
type input "[PERSON_NAME] London Pride Amber Ale Bottle 500ml"
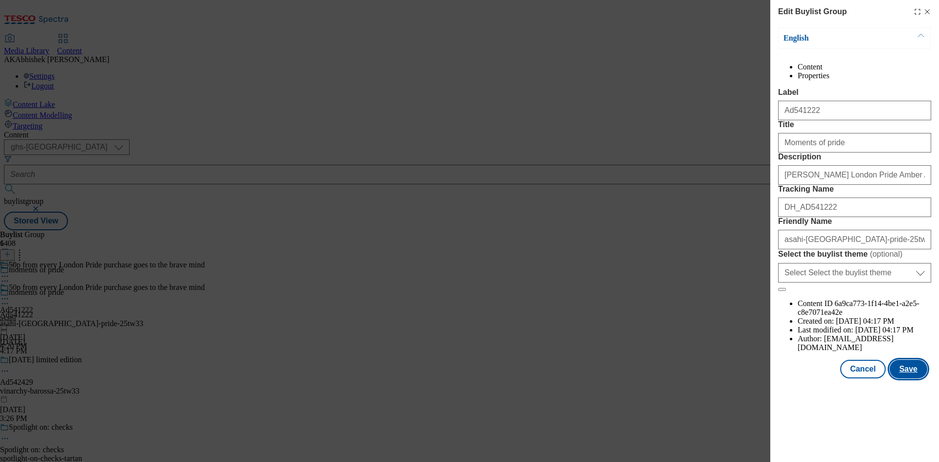
click at [908, 378] on button "Save" at bounding box center [909, 369] width 38 height 19
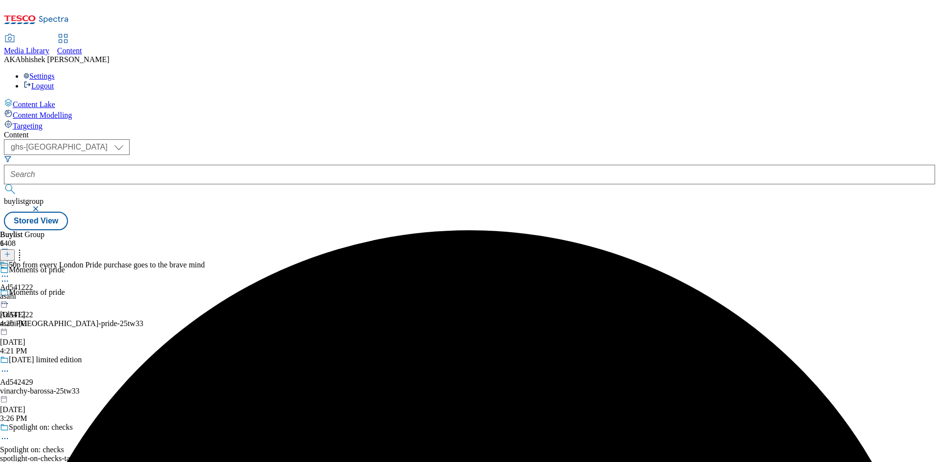
click at [10, 271] on icon at bounding box center [5, 276] width 10 height 10
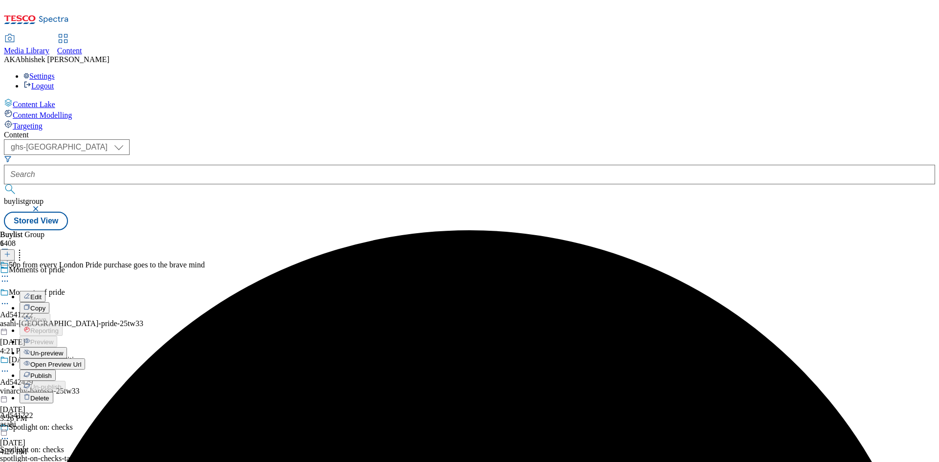
click at [42, 293] on span "Edit" at bounding box center [35, 296] width 11 height 7
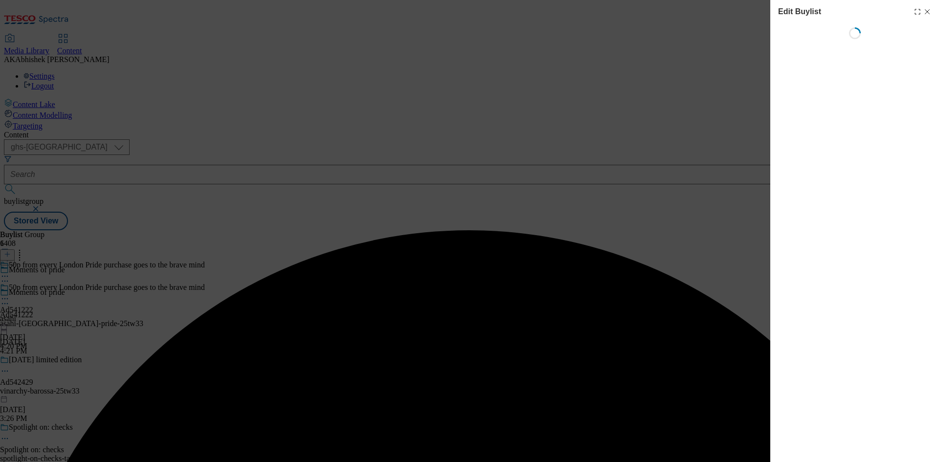
select select "tactical"
select select "supplier funded short term 1-3 weeks"
select select "dunnhumby"
select select "Banner"
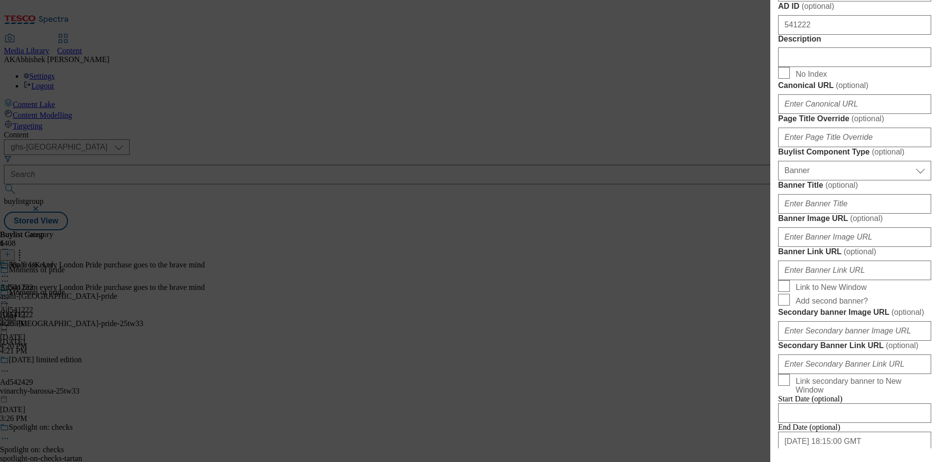
scroll to position [489, 0]
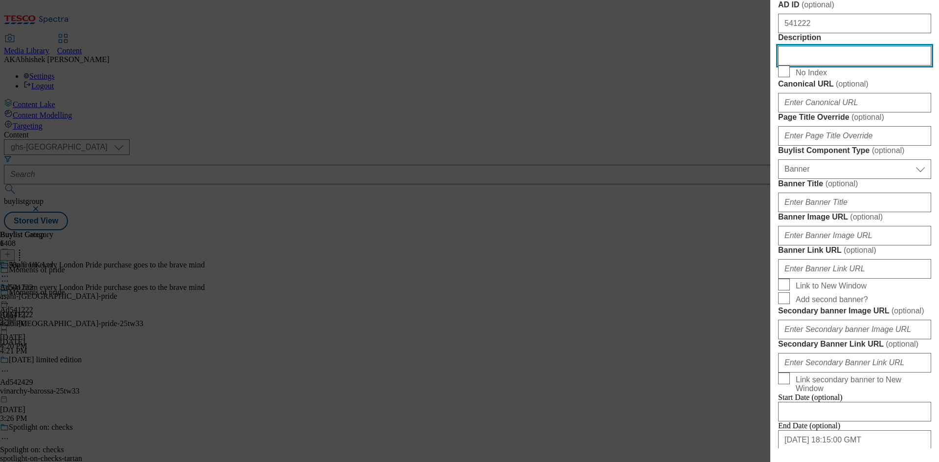
drag, startPoint x: 809, startPoint y: 270, endPoint x: 833, endPoint y: 273, distance: 24.1
click at [809, 66] on input "Description" at bounding box center [854, 56] width 153 height 20
paste input "[PERSON_NAME] London Pride Amber Ale Bottle 500ml"
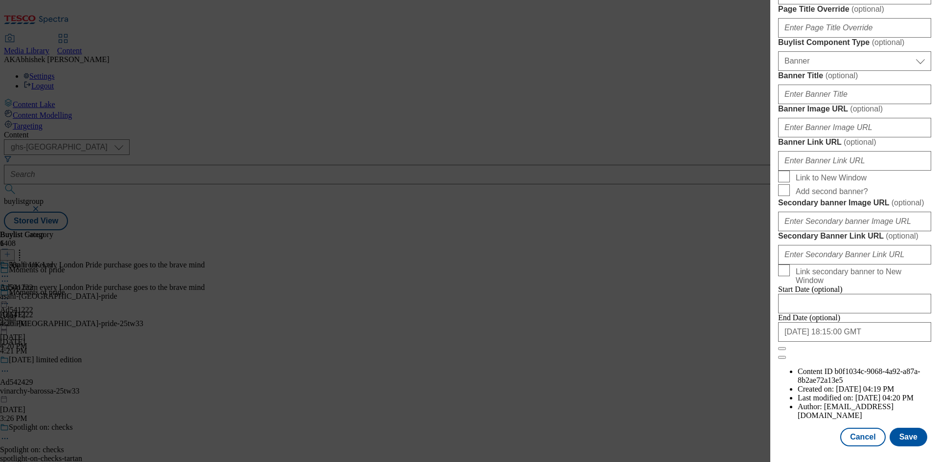
scroll to position [960, 0]
type input "[PERSON_NAME] London Pride Amber Ale Bottle 500ml"
click at [899, 436] on button "Save" at bounding box center [909, 437] width 38 height 19
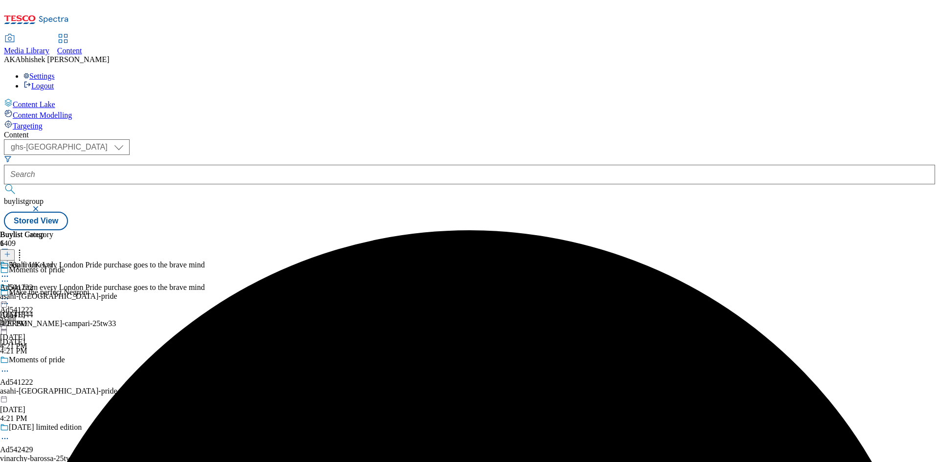
click at [6, 276] on circle at bounding box center [4, 276] width 1 height 1
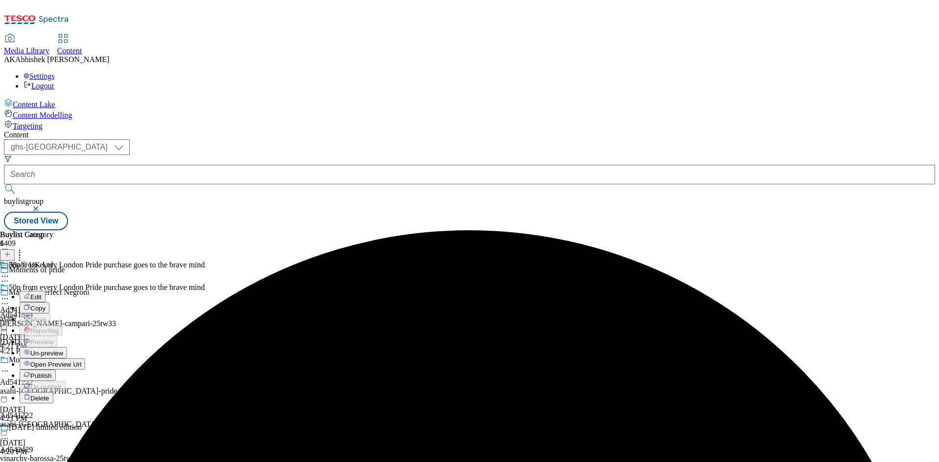
click at [42, 293] on span "Edit" at bounding box center [35, 296] width 11 height 7
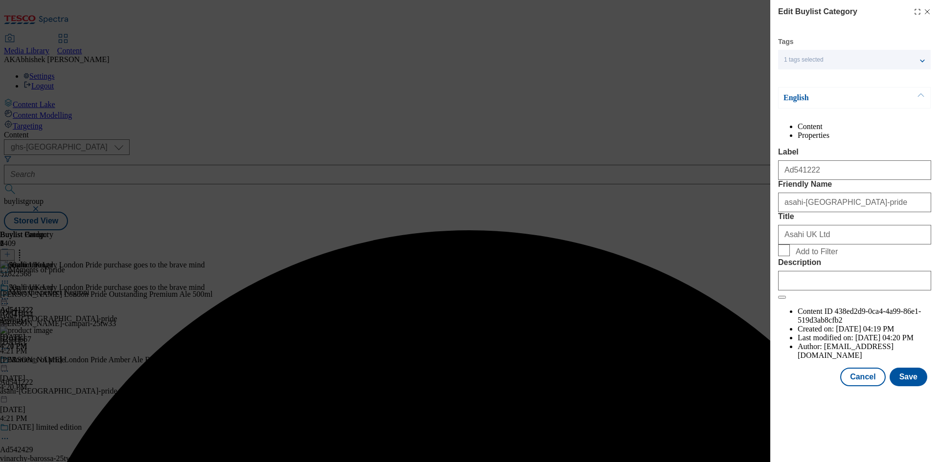
click at [817, 290] on div "Modal" at bounding box center [854, 278] width 153 height 23
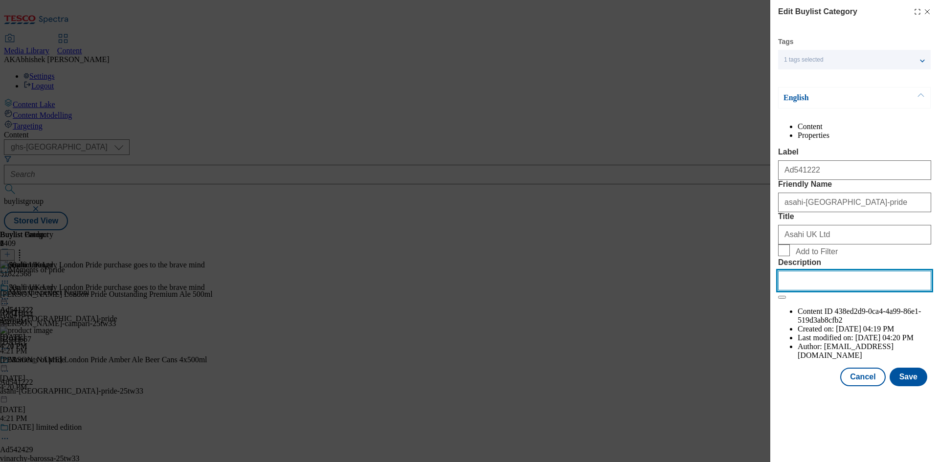
click at [827, 290] on input "Description" at bounding box center [854, 281] width 153 height 20
paste input "[PERSON_NAME] London Pride Amber Ale Bottle 500ml"
type input "[PERSON_NAME] London Pride Amber Ale Bottle 500ml"
click at [916, 386] on button "Save" at bounding box center [909, 377] width 38 height 19
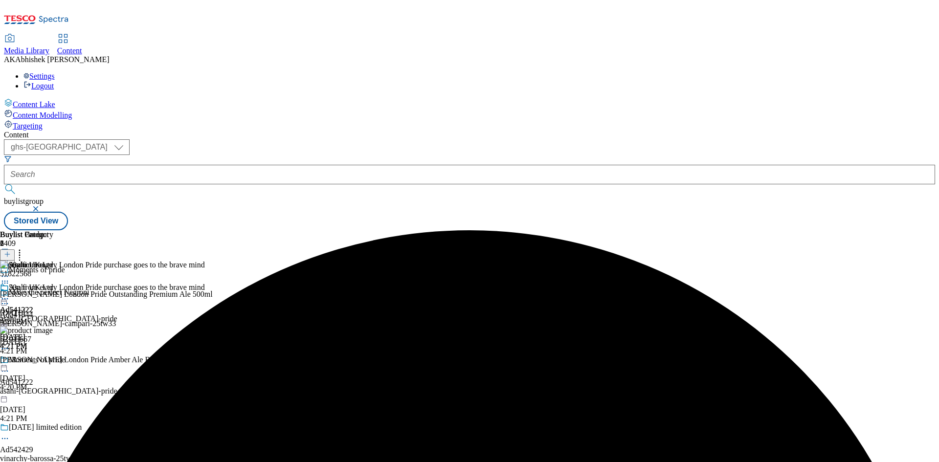
click at [10, 294] on icon at bounding box center [5, 299] width 10 height 10
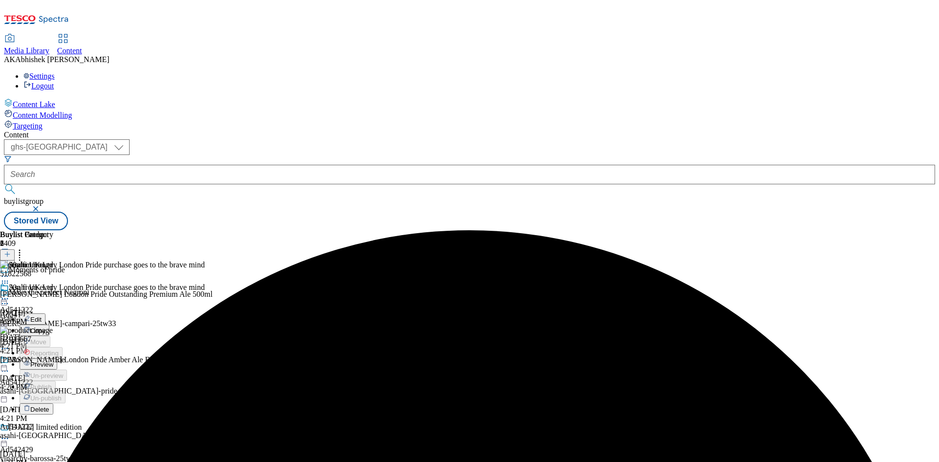
click at [53, 361] on span "Preview" at bounding box center [41, 364] width 23 height 7
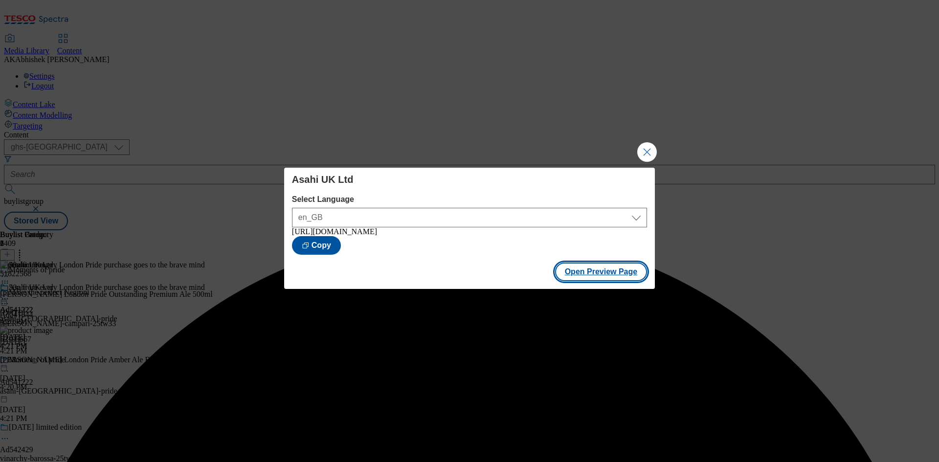
click at [585, 275] on button "Open Preview Page" at bounding box center [601, 272] width 92 height 19
